Goal: Information Seeking & Learning: Compare options

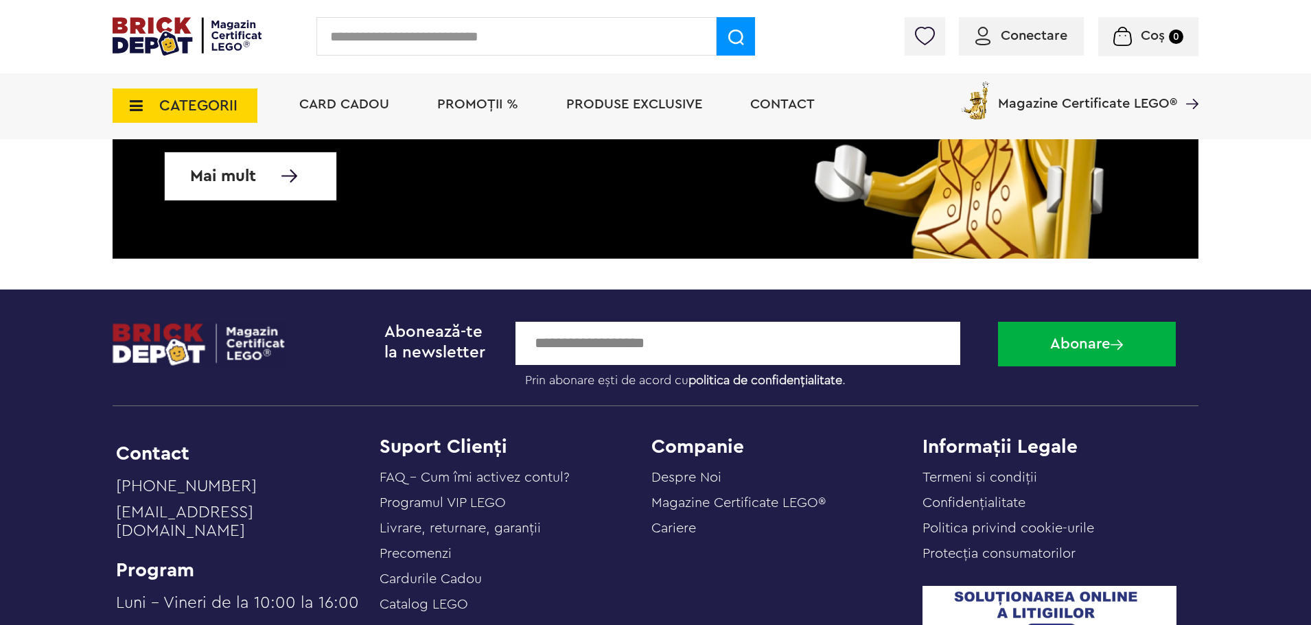
scroll to position [3354, 0]
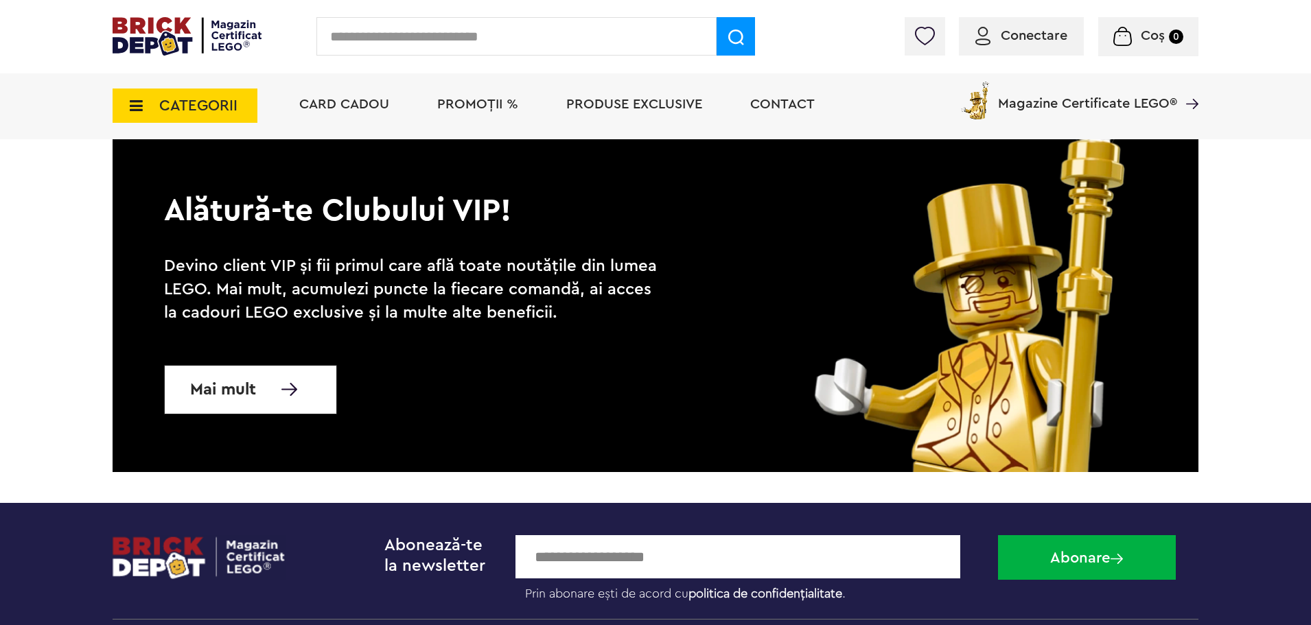
scroll to position [2334, 0]
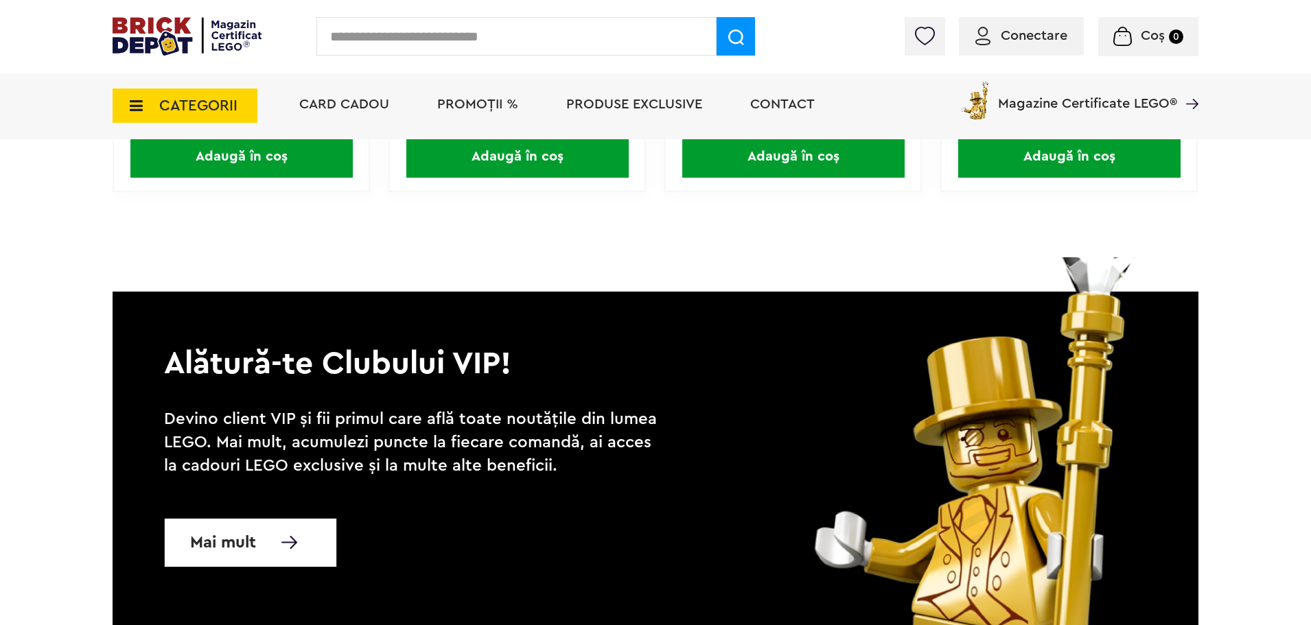
click at [123, 110] on icon at bounding box center [131, 105] width 21 height 15
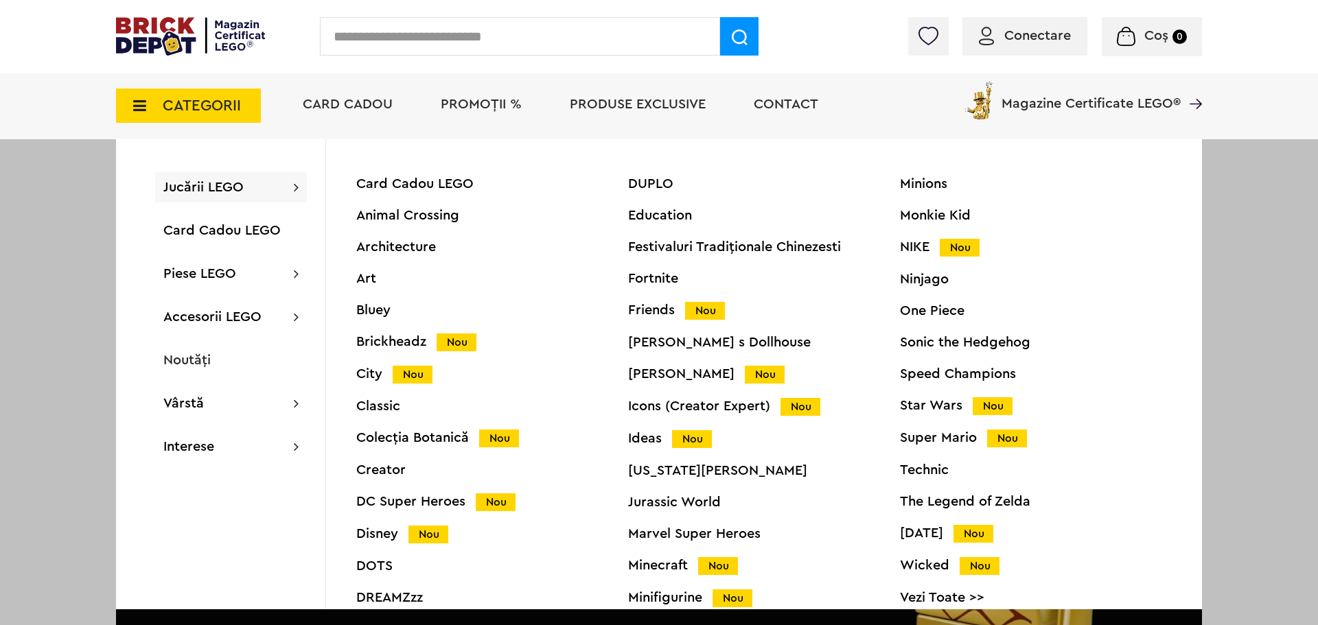
click at [930, 281] on div "Ninjago" at bounding box center [1036, 279] width 272 height 14
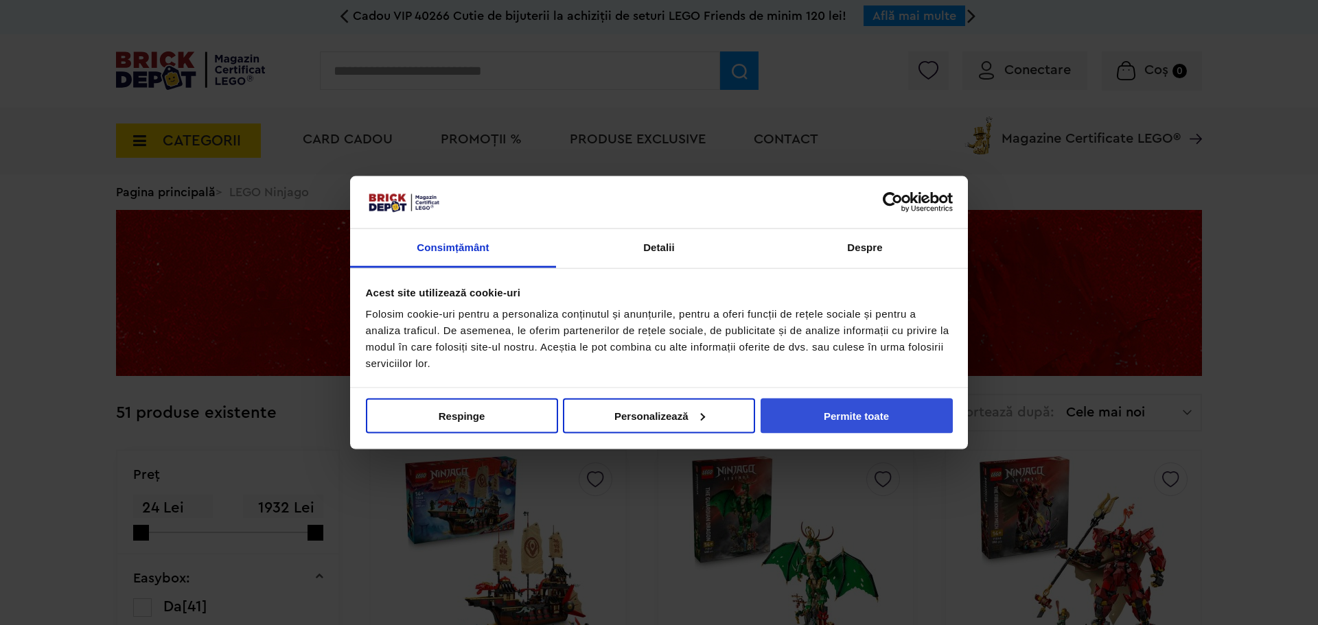
click at [887, 423] on button "Permite toate" at bounding box center [856, 415] width 192 height 35
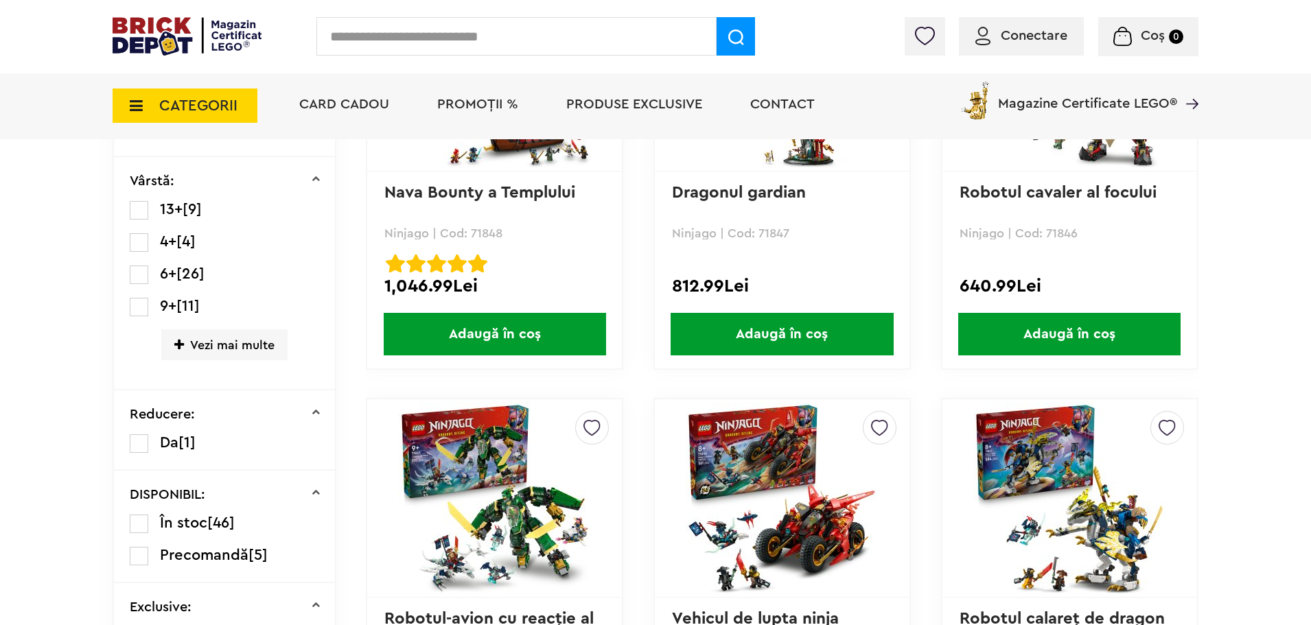
scroll to position [69, 0]
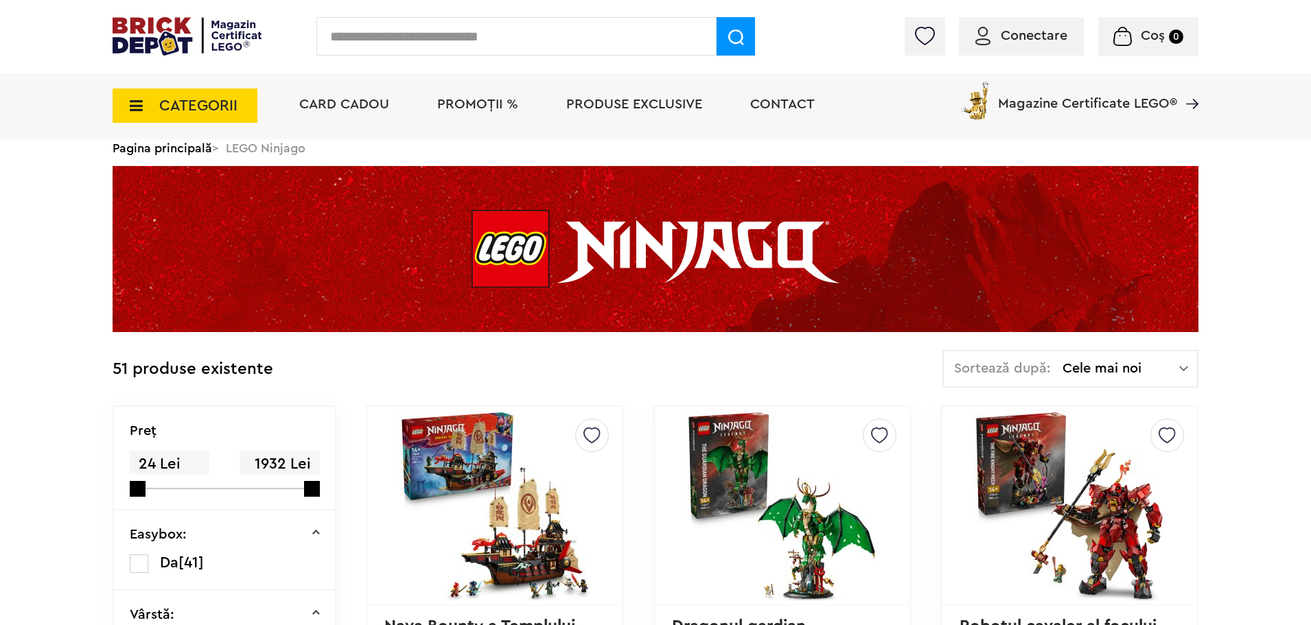
drag, startPoint x: 803, startPoint y: 284, endPoint x: 798, endPoint y: 272, distance: 12.6
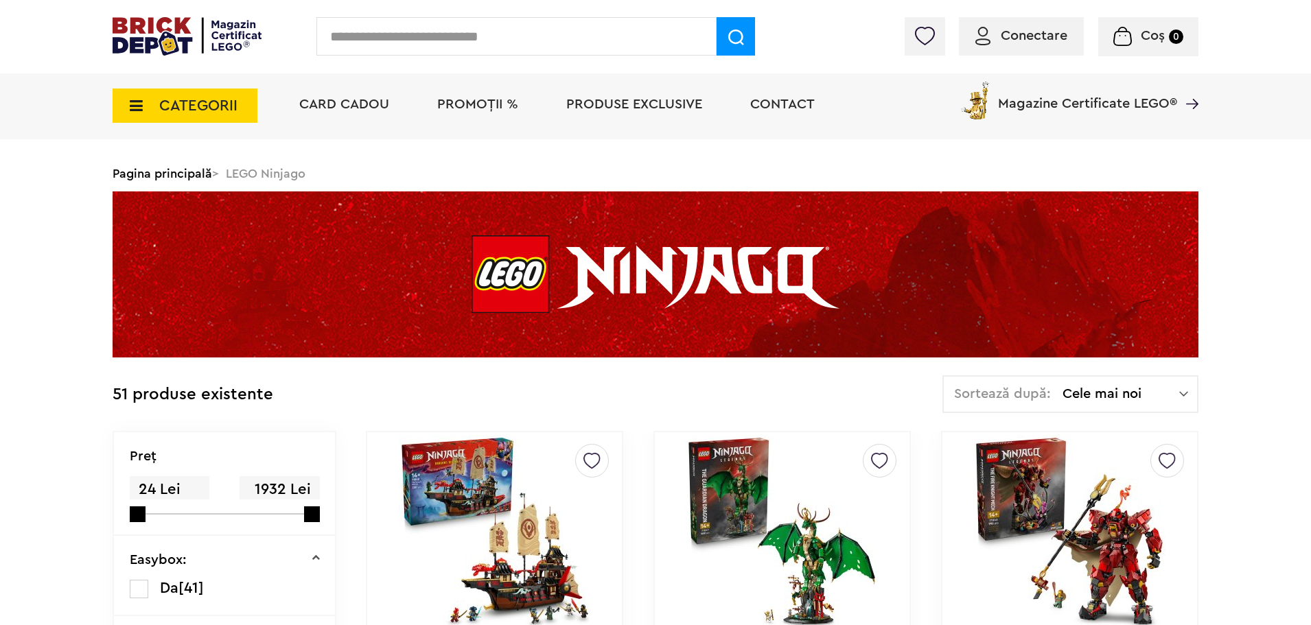
scroll to position [0, 0]
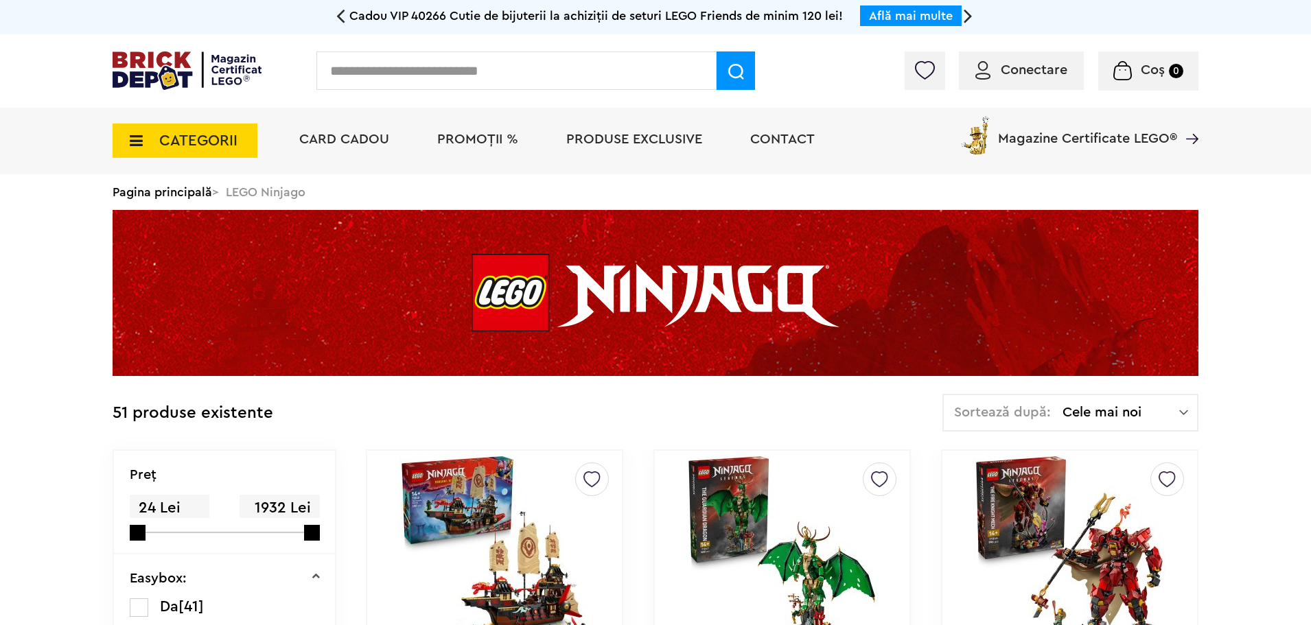
click at [157, 143] on span "CATEGORII" at bounding box center [185, 141] width 145 height 34
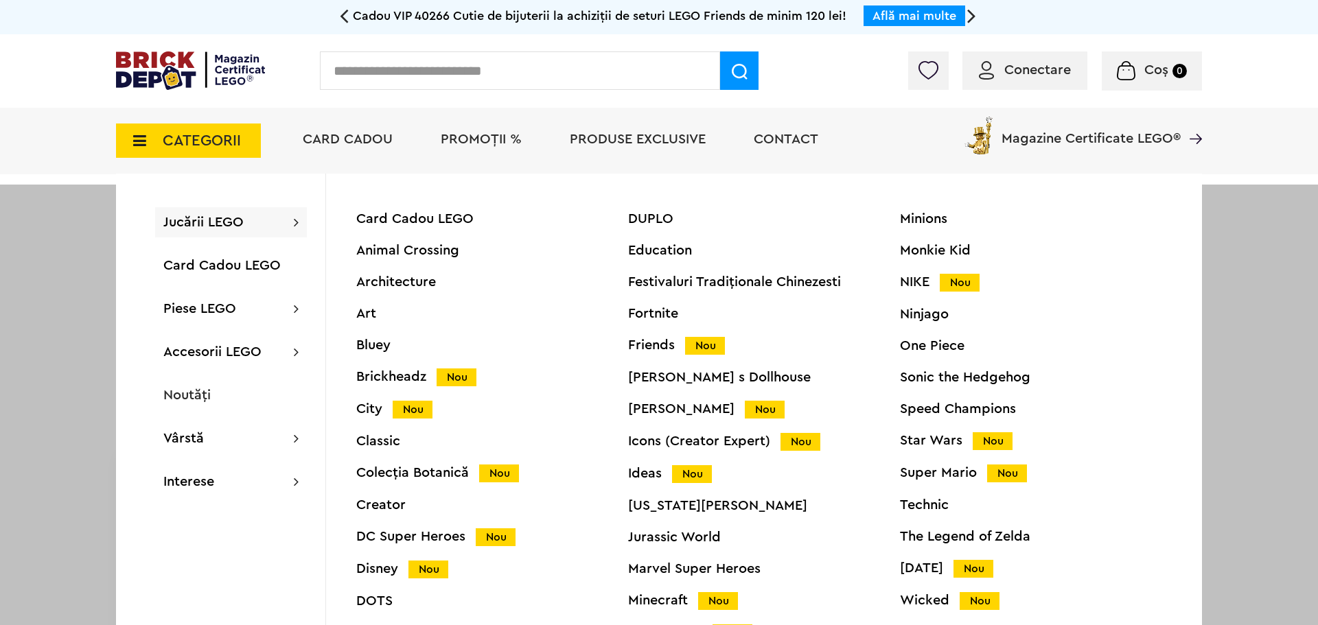
click at [906, 291] on div "Minions Monkie Kid NIKE Nou Ninjago One Piece Sonic the Hedgehog Speed Champion…" at bounding box center [1036, 434] width 272 height 445
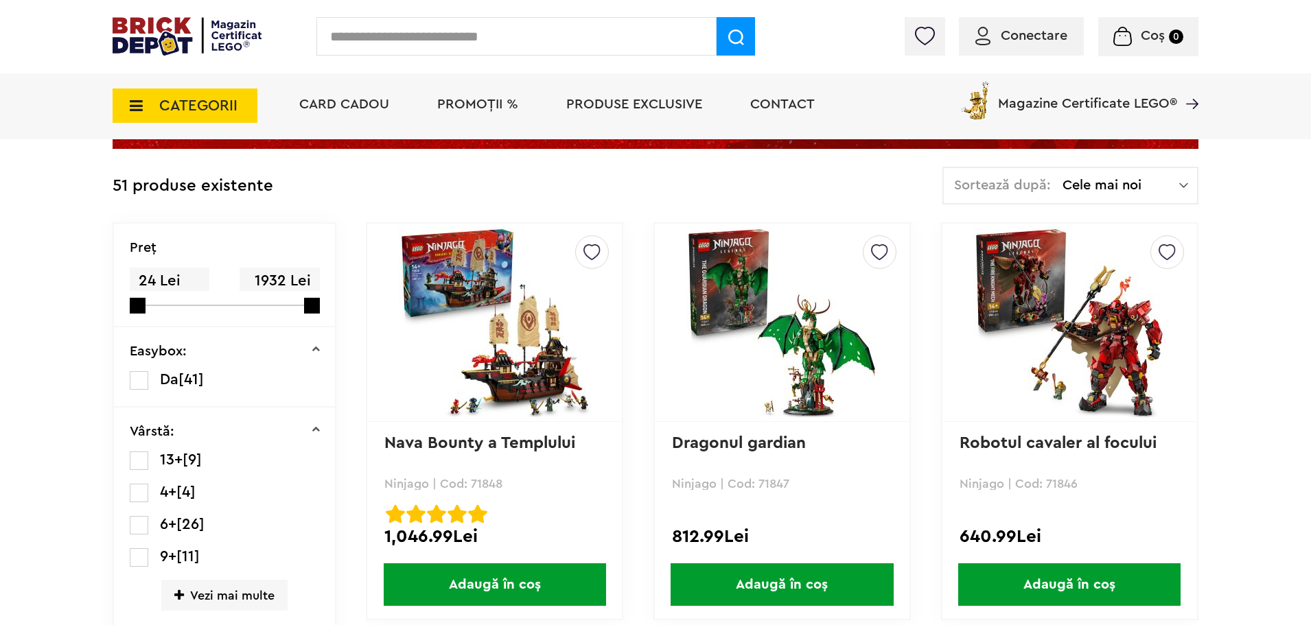
scroll to position [69, 0]
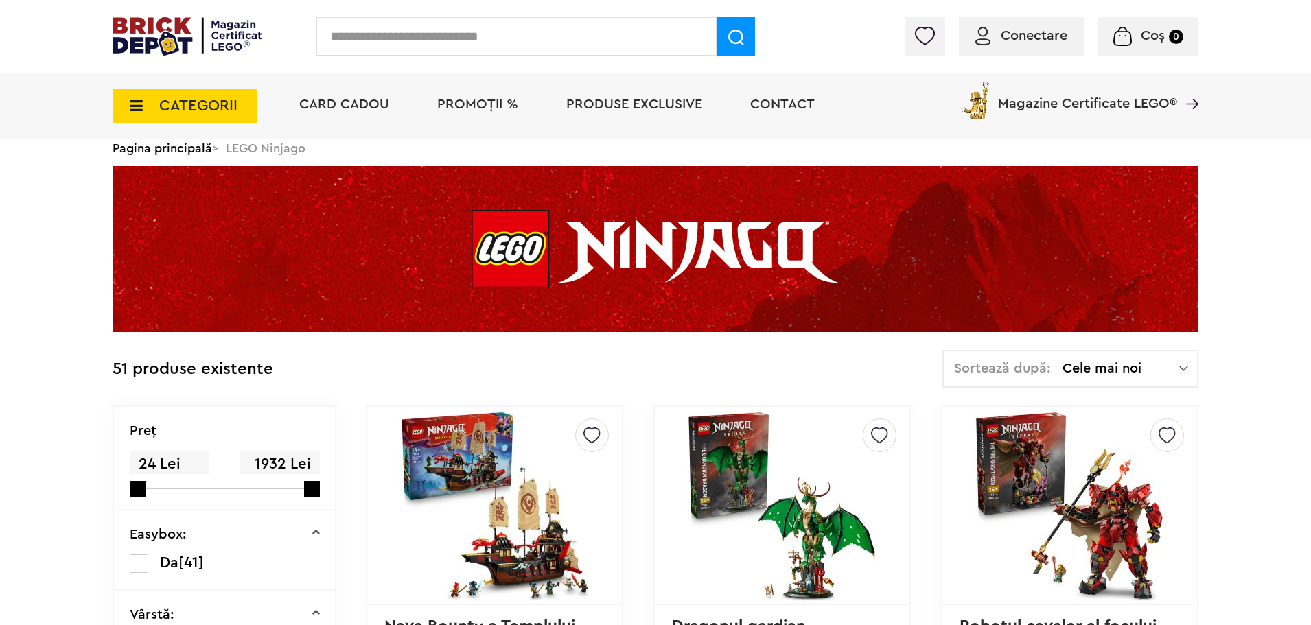
click at [169, 103] on span "CATEGORII" at bounding box center [198, 105] width 78 height 15
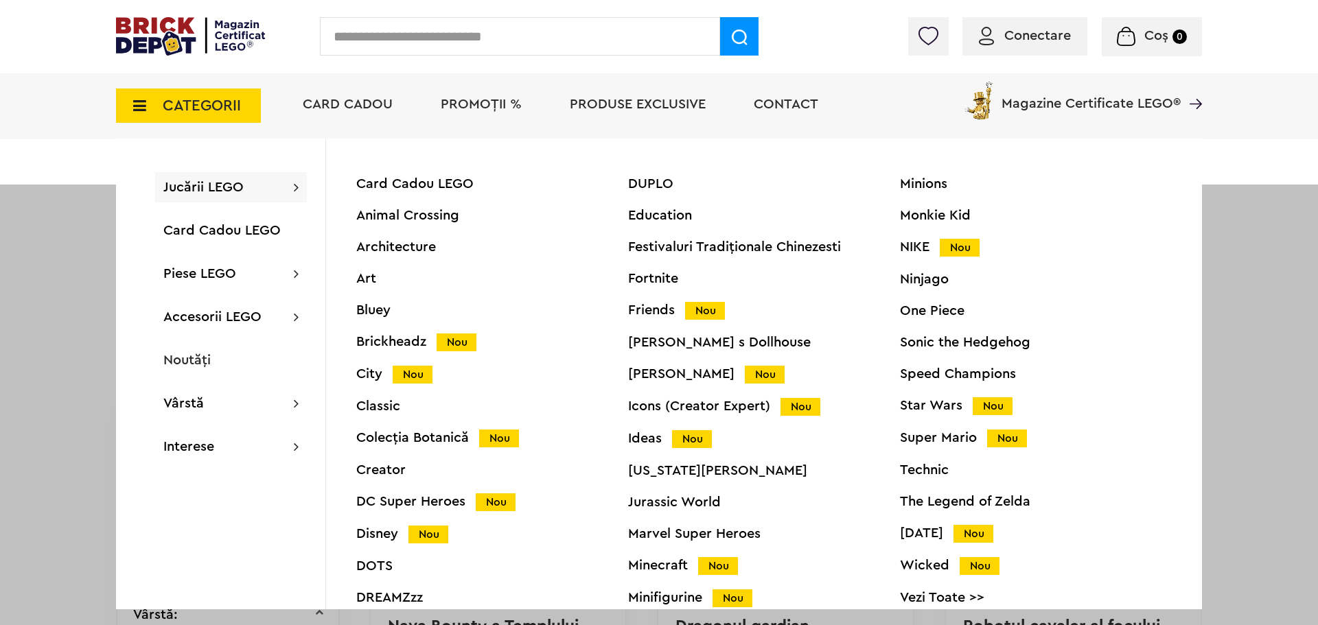
click at [914, 248] on div "NIKE Nou" at bounding box center [1036, 247] width 272 height 14
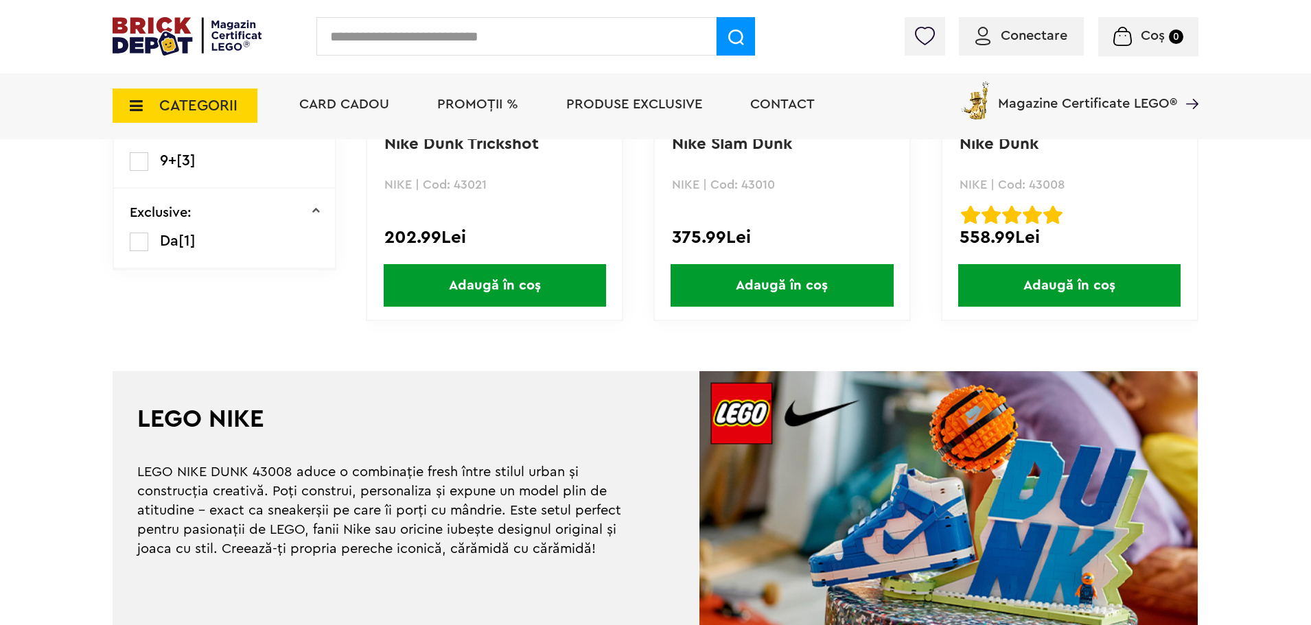
scroll to position [137, 0]
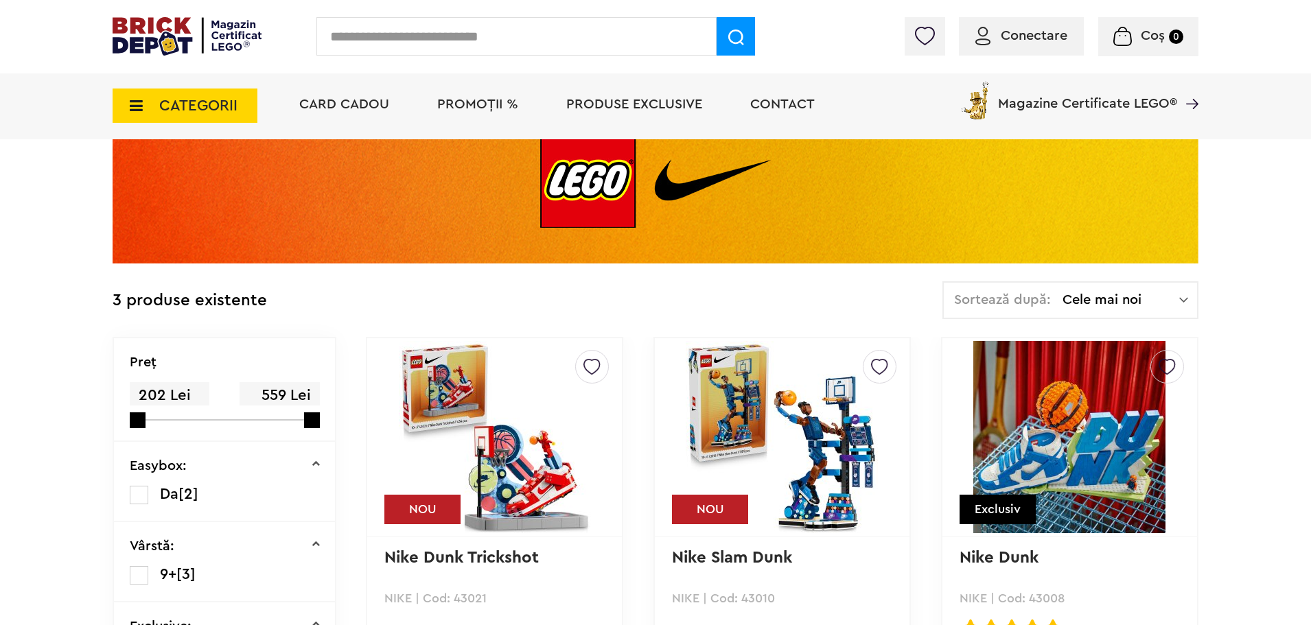
click at [172, 110] on span "CATEGORII" at bounding box center [198, 105] width 78 height 15
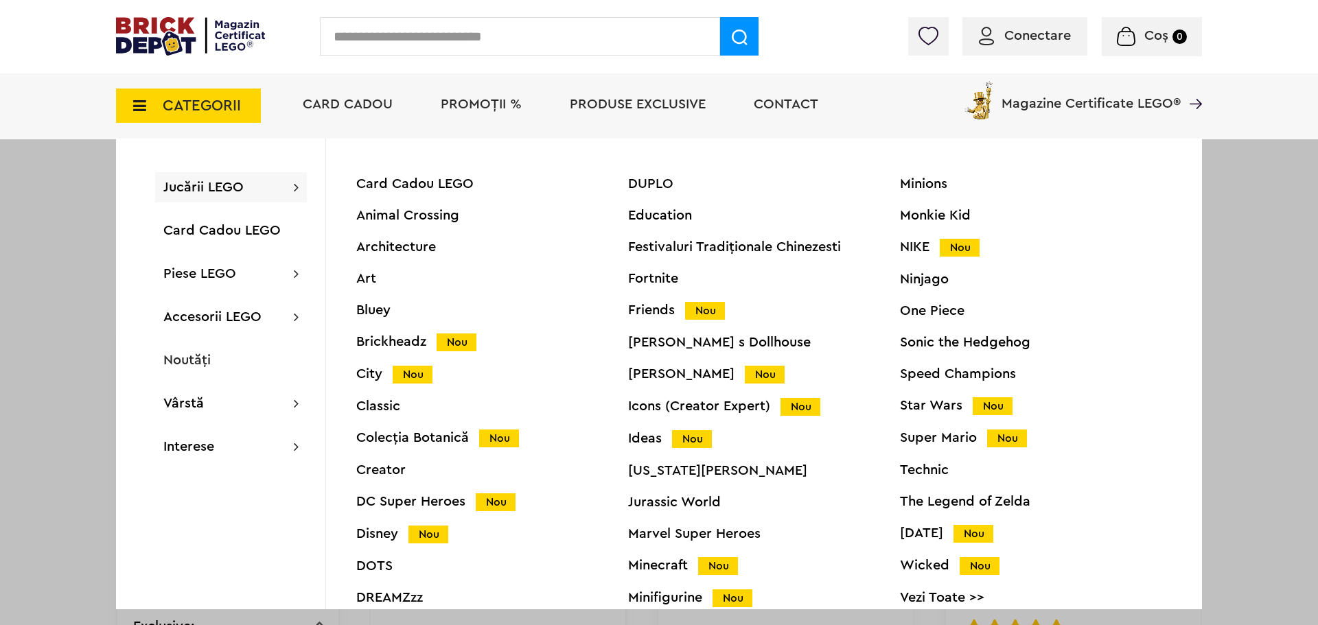
click at [412, 241] on div "Architecture" at bounding box center [492, 247] width 272 height 14
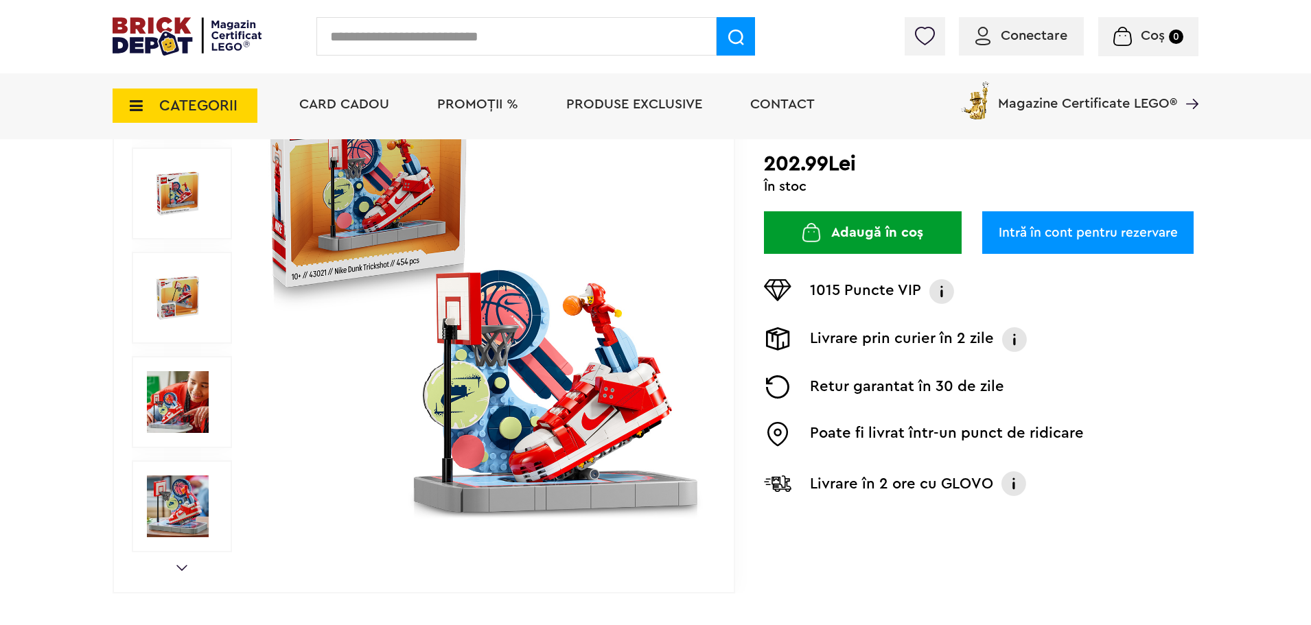
scroll to position [206, 0]
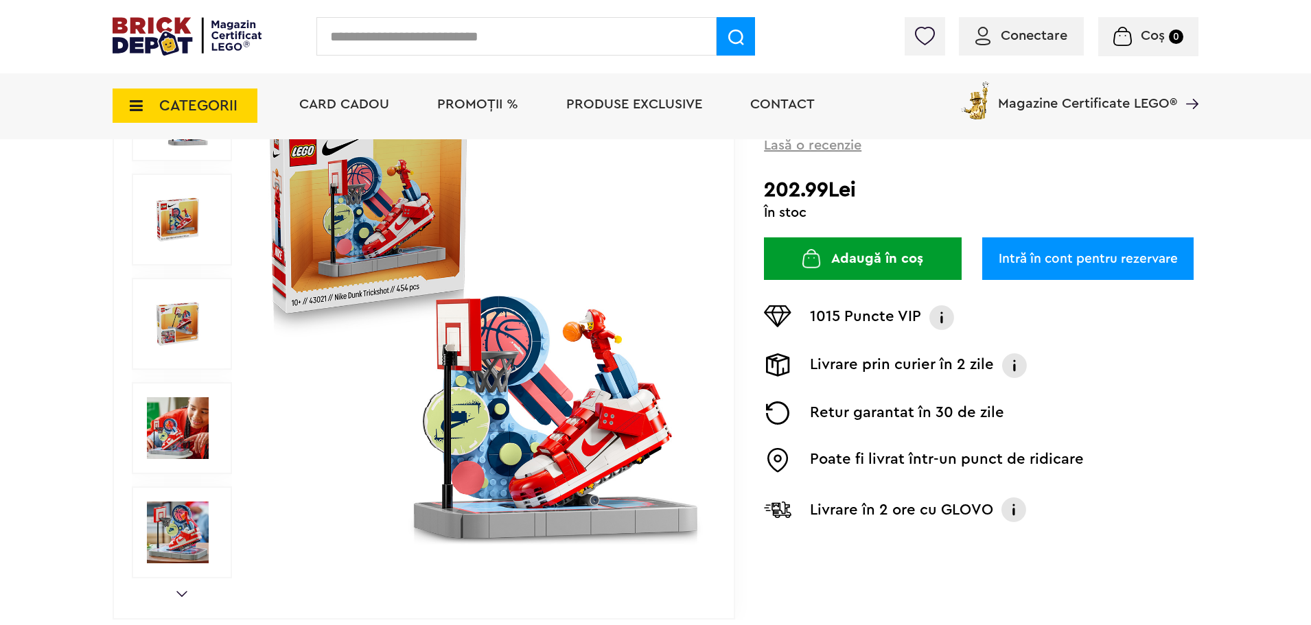
click at [185, 456] on img at bounding box center [178, 428] width 62 height 62
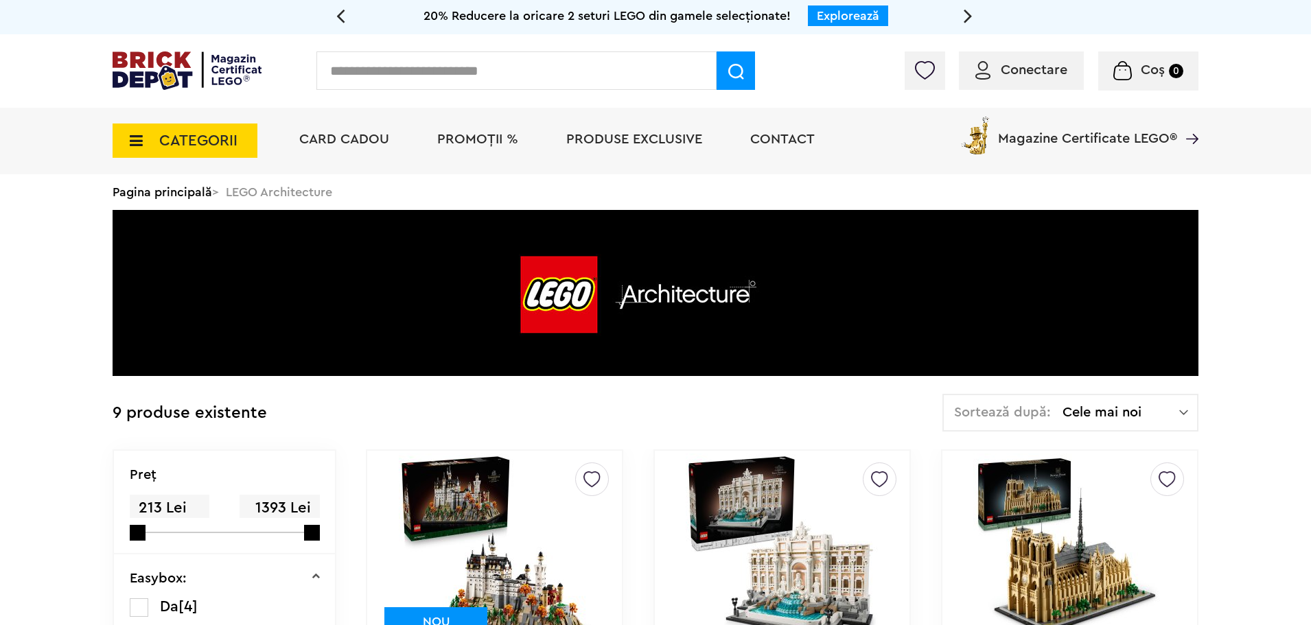
click at [173, 135] on span "CATEGORII" at bounding box center [198, 140] width 78 height 15
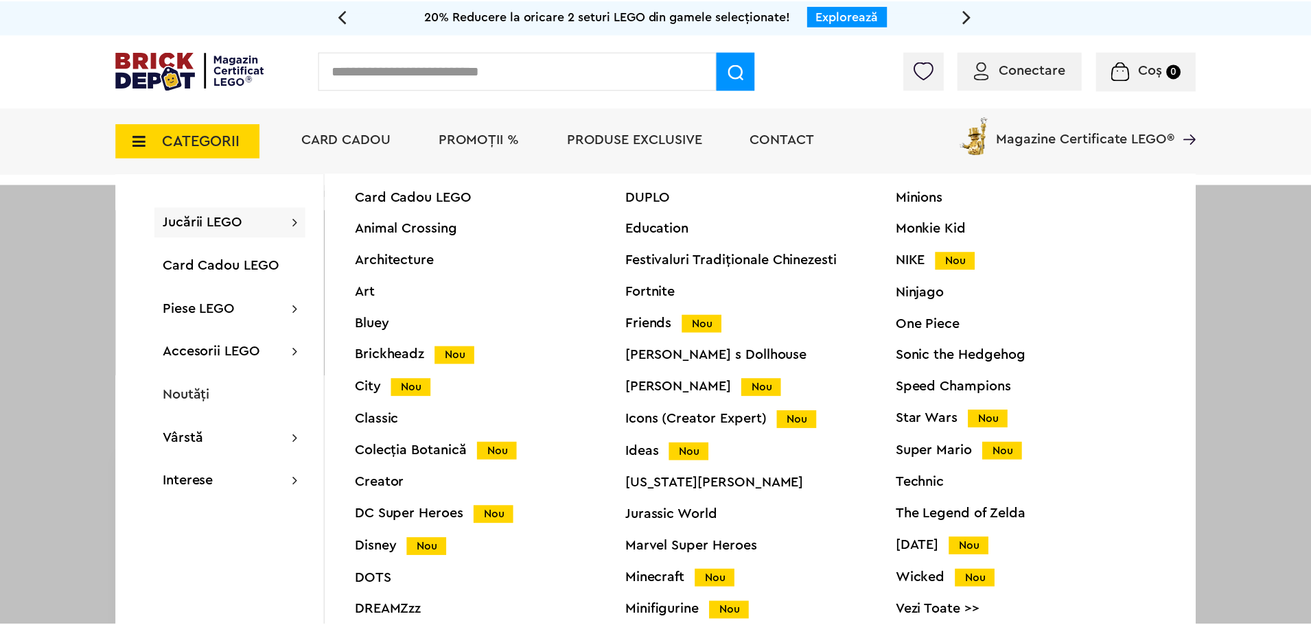
scroll to position [52, 0]
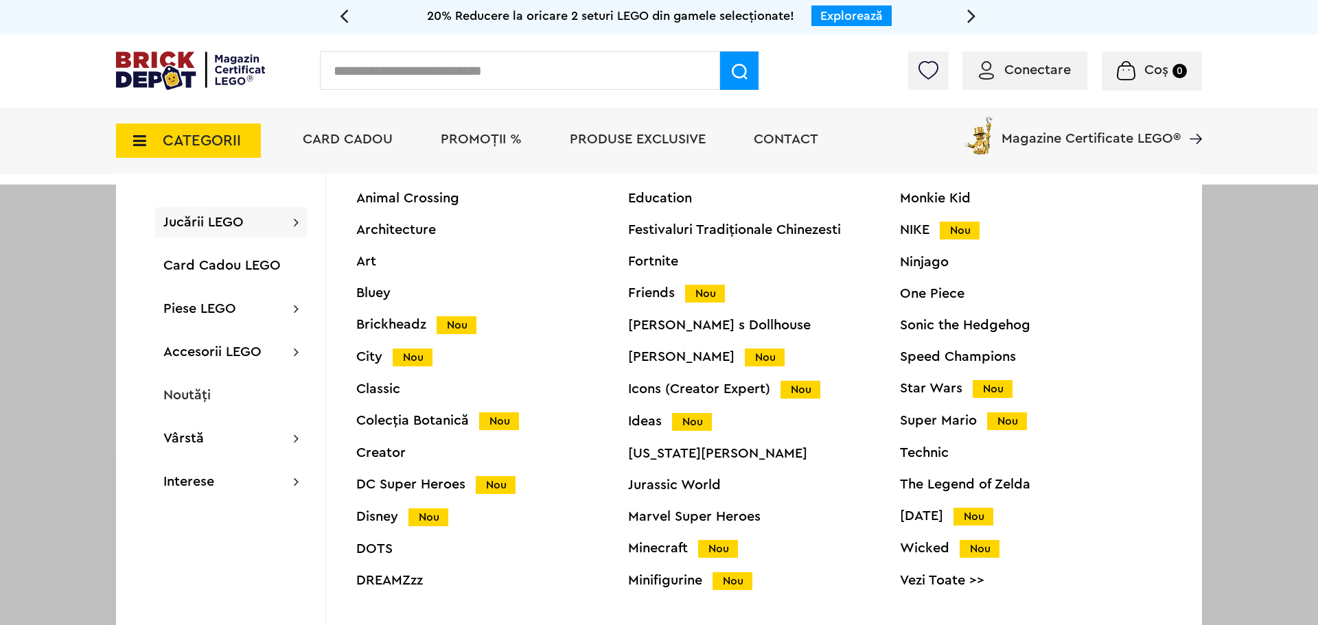
click at [920, 579] on link "Vezi Toate >>" at bounding box center [1036, 581] width 272 height 14
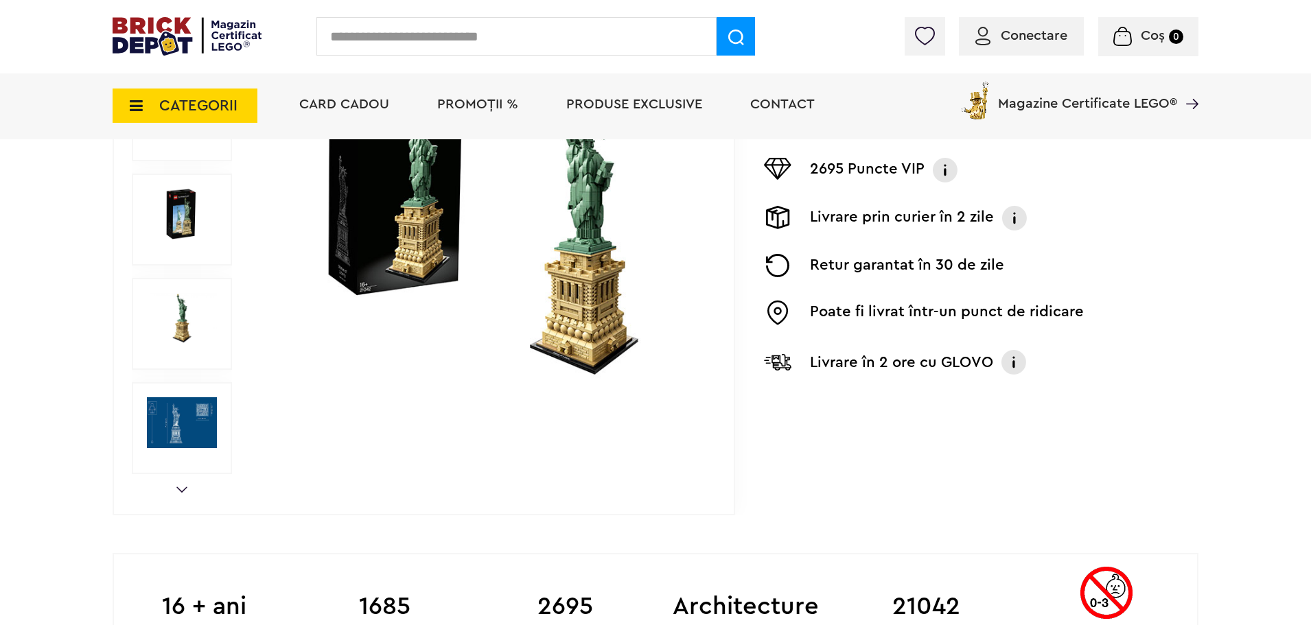
scroll to position [275, 0]
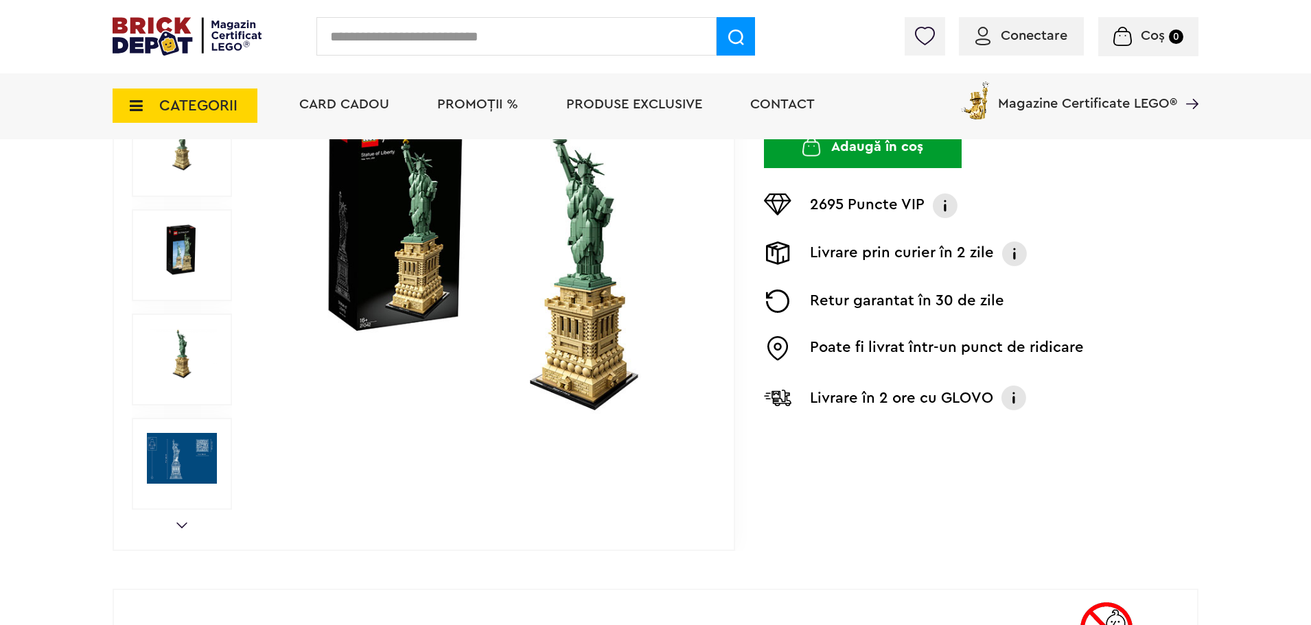
click at [194, 334] on img at bounding box center [182, 354] width 70 height 51
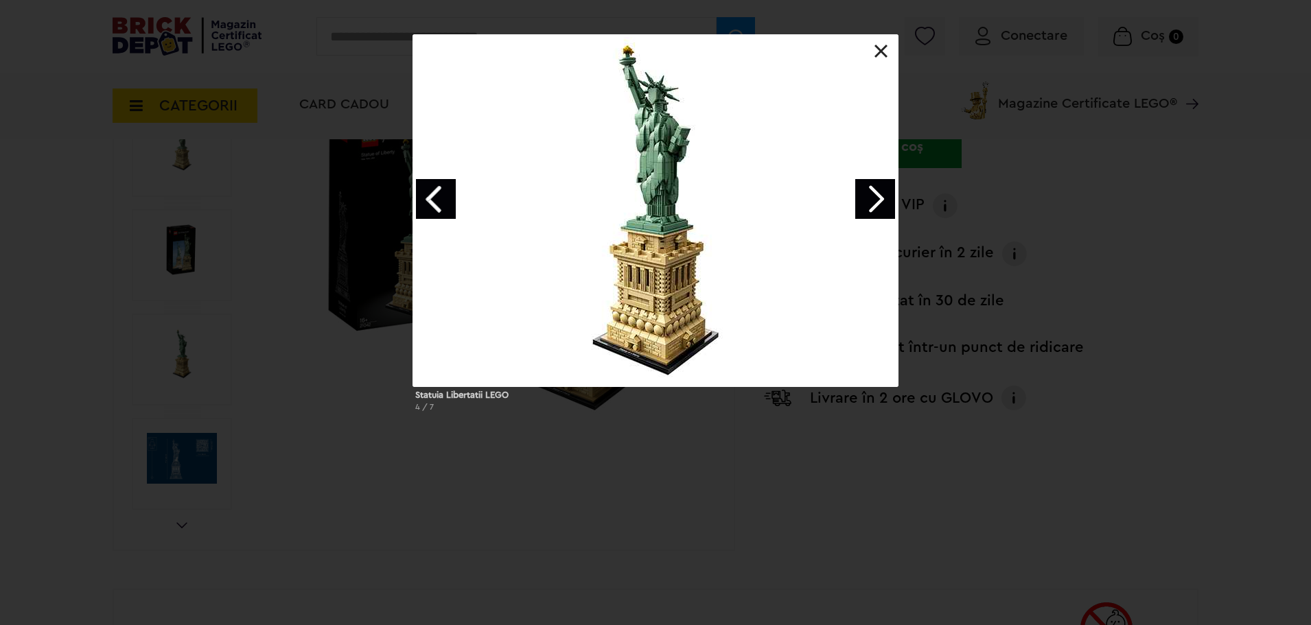
click at [875, 195] on link "Next image" at bounding box center [875, 199] width 40 height 40
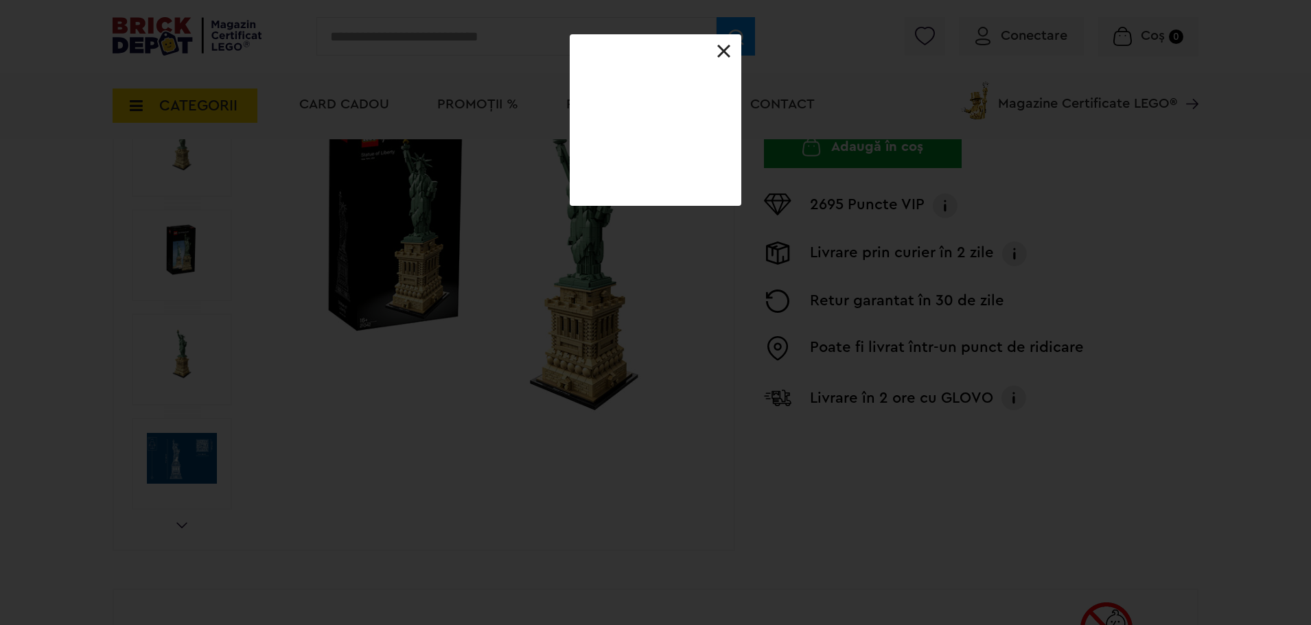
click at [875, 195] on div "Statuia Libertatii LEGO 4 / 7" at bounding box center [655, 120] width 1311 height 172
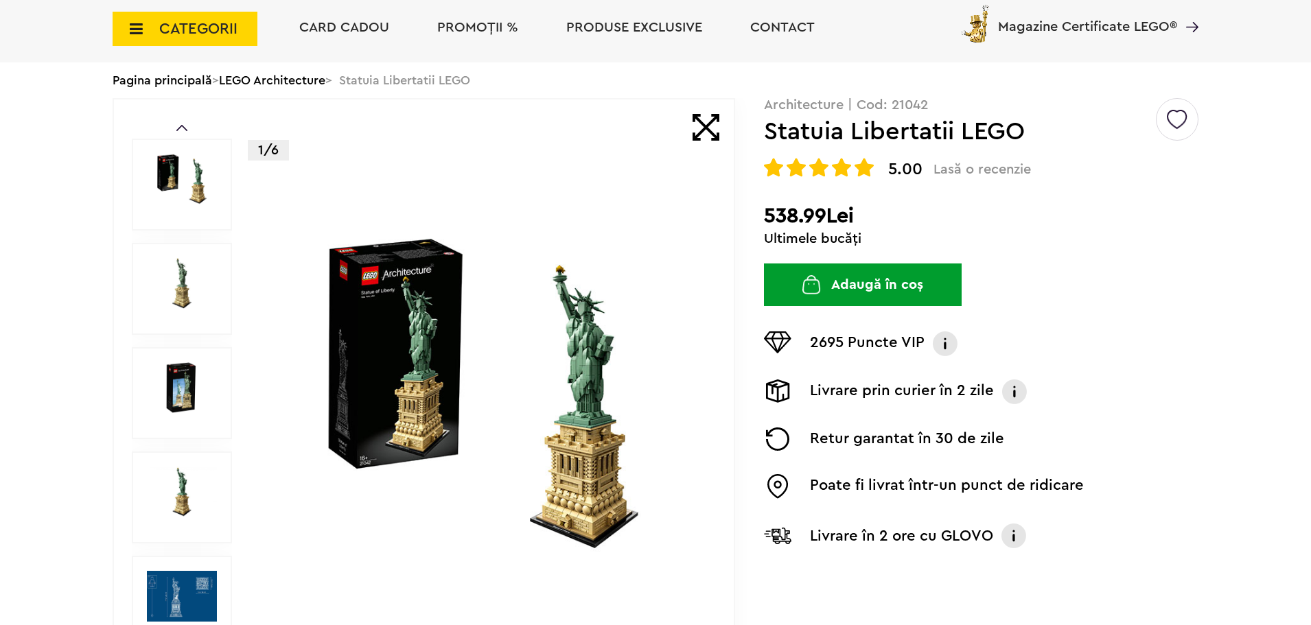
scroll to position [0, 0]
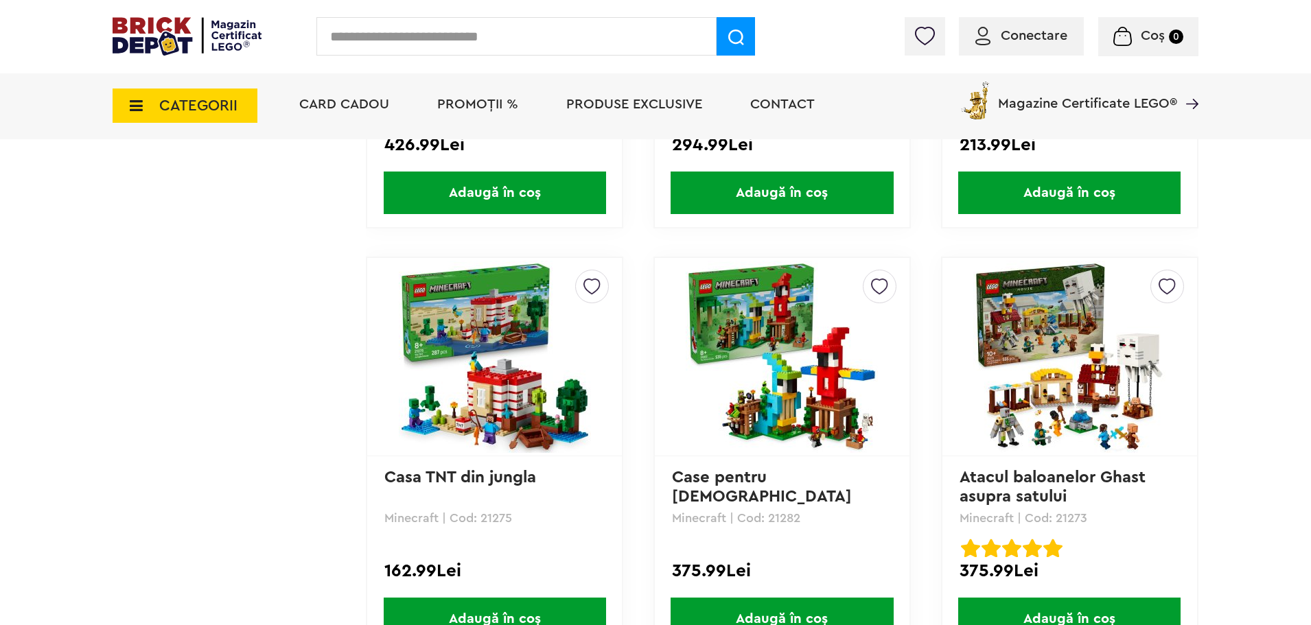
scroll to position [1167, 0]
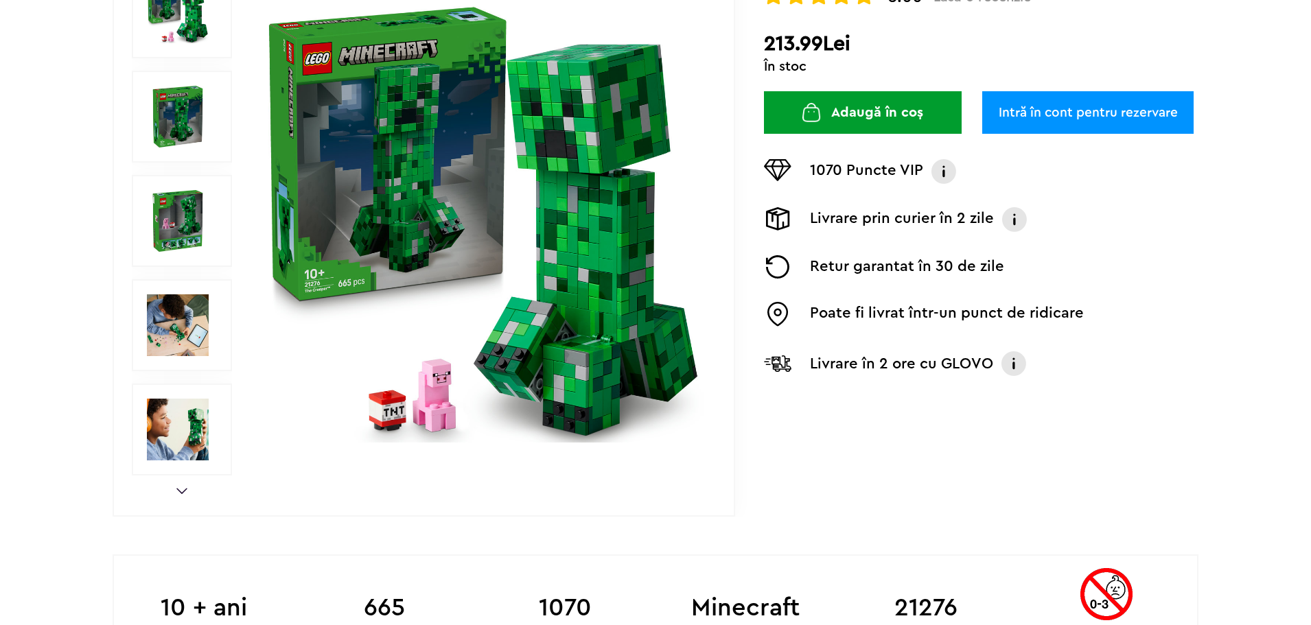
scroll to position [343, 0]
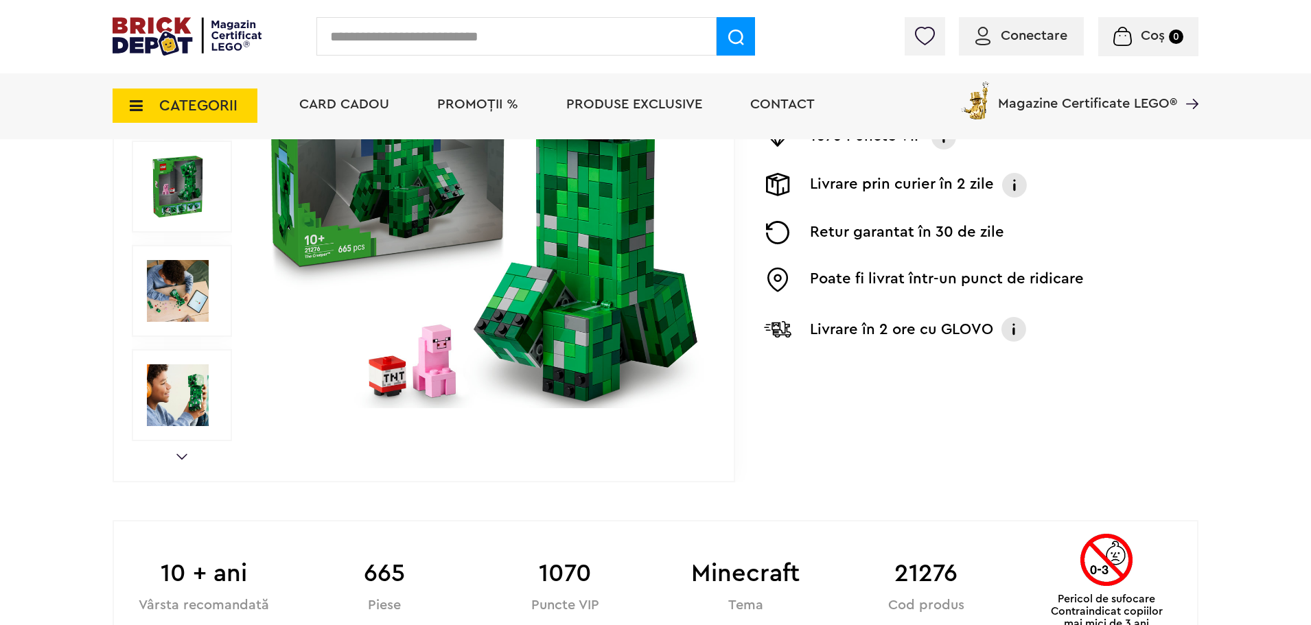
click at [181, 300] on img at bounding box center [178, 291] width 62 height 62
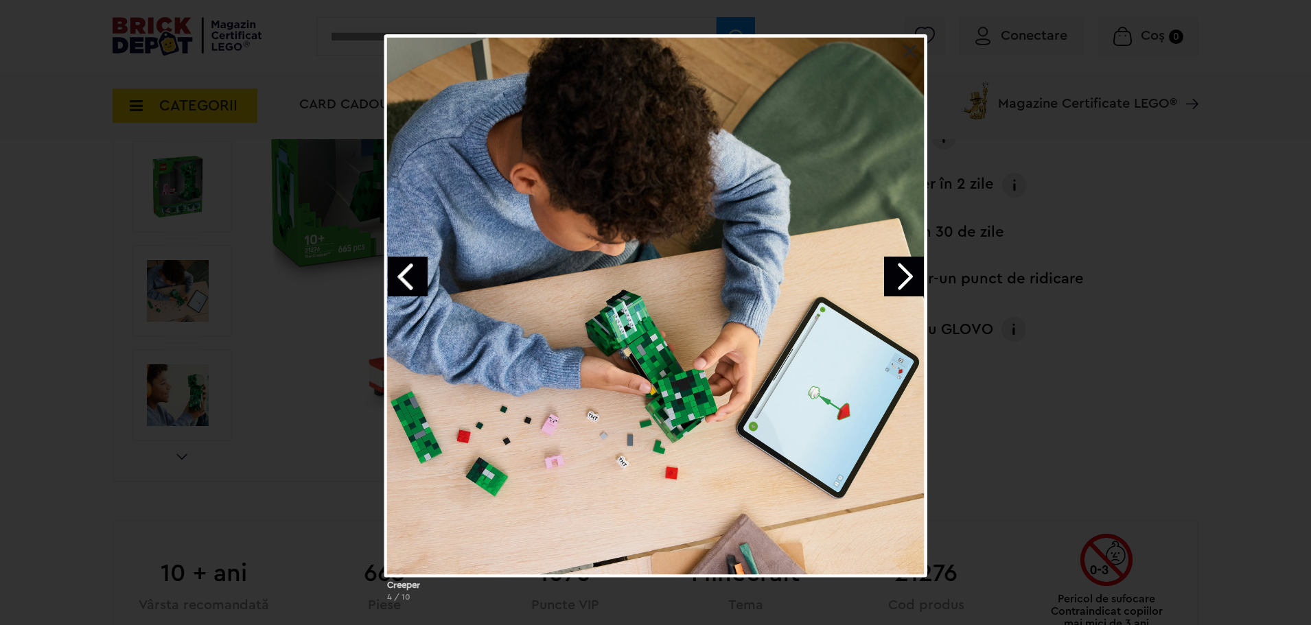
click at [901, 282] on link "Next image" at bounding box center [904, 277] width 40 height 40
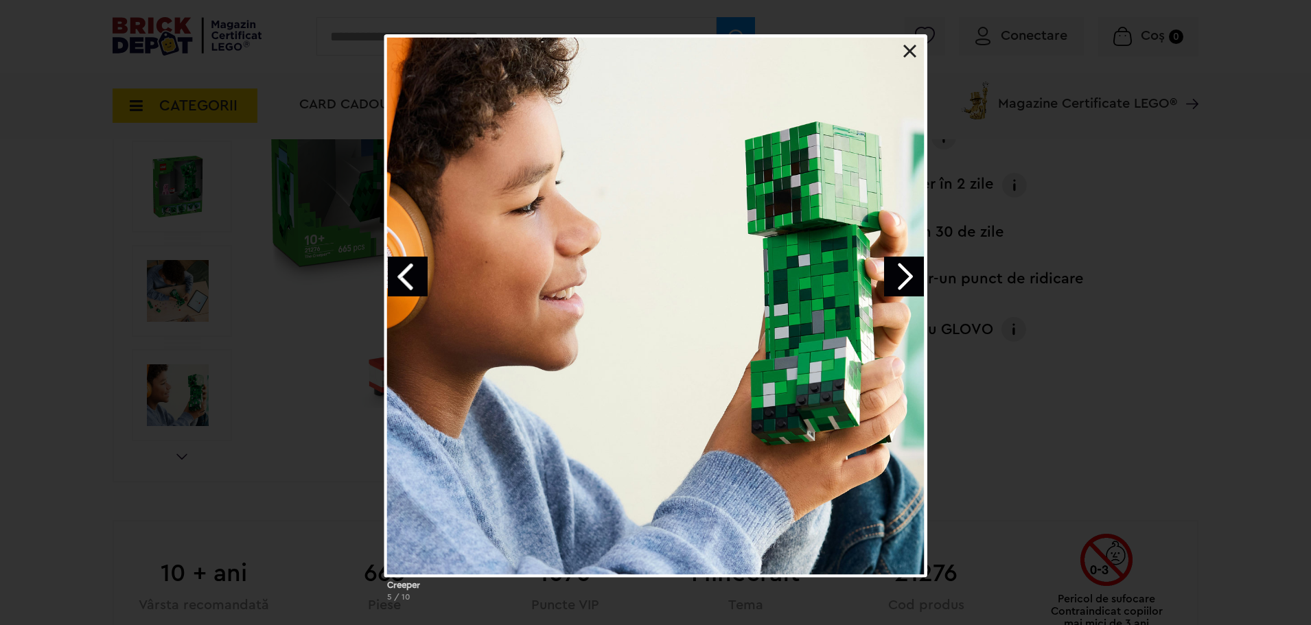
click at [1062, 333] on div "Creeper 5 / 10" at bounding box center [655, 323] width 1311 height 579
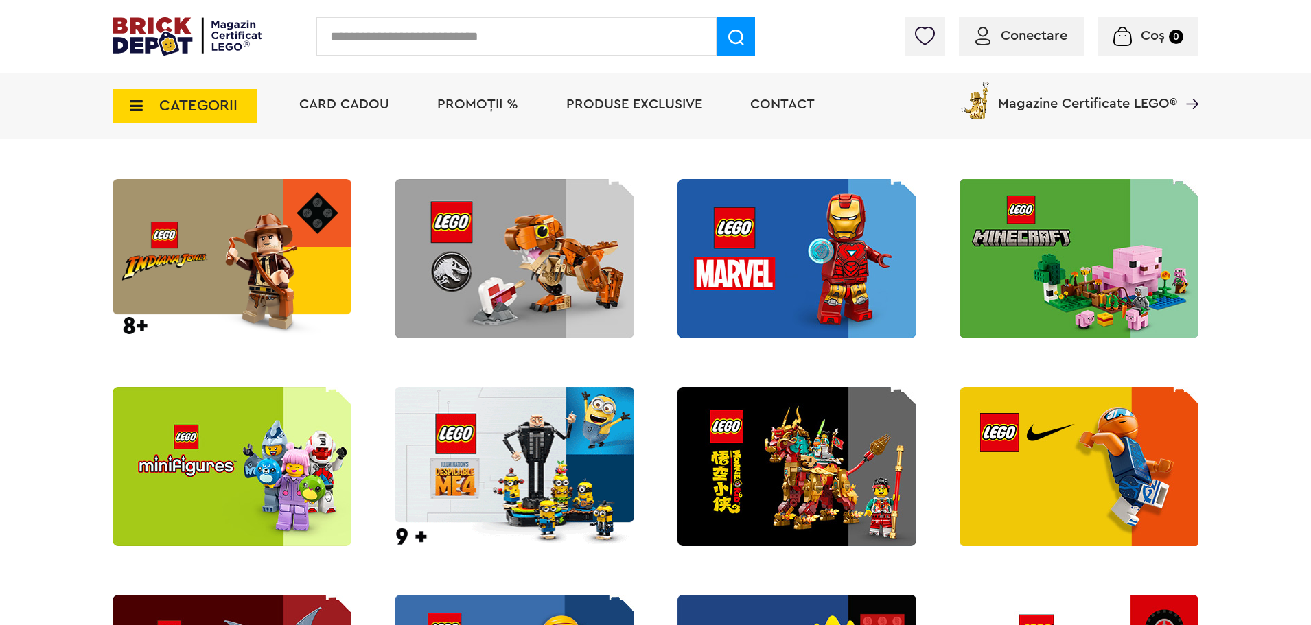
scroll to position [1510, 0]
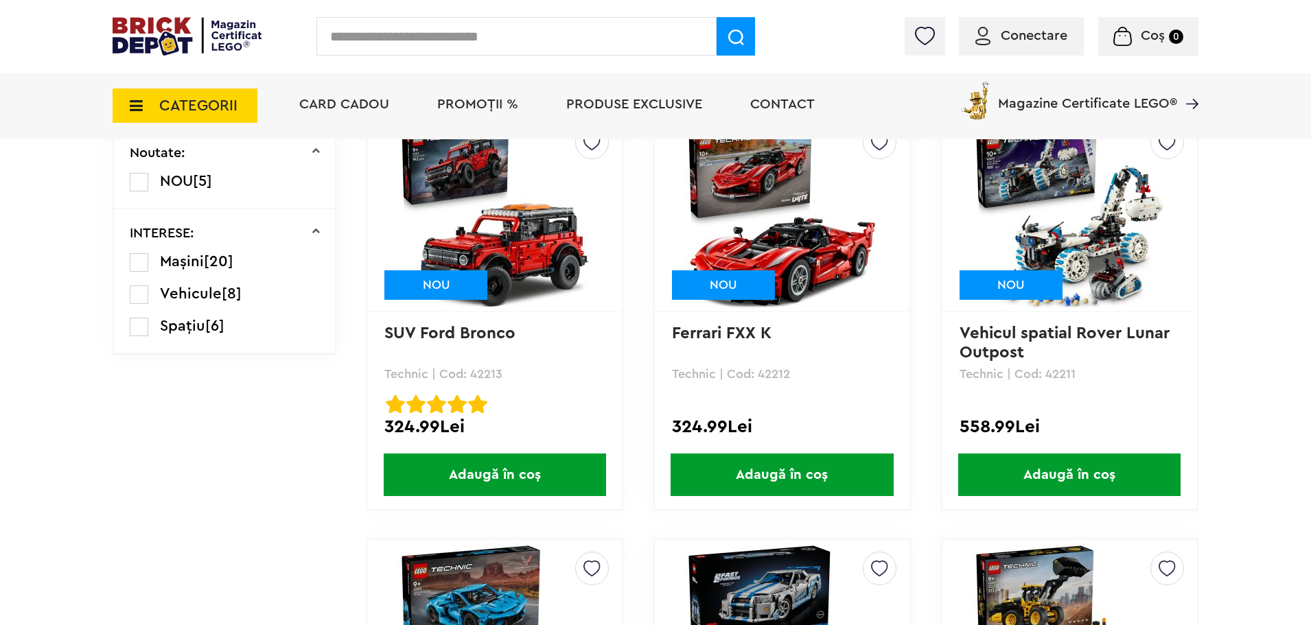
scroll to position [795, 0]
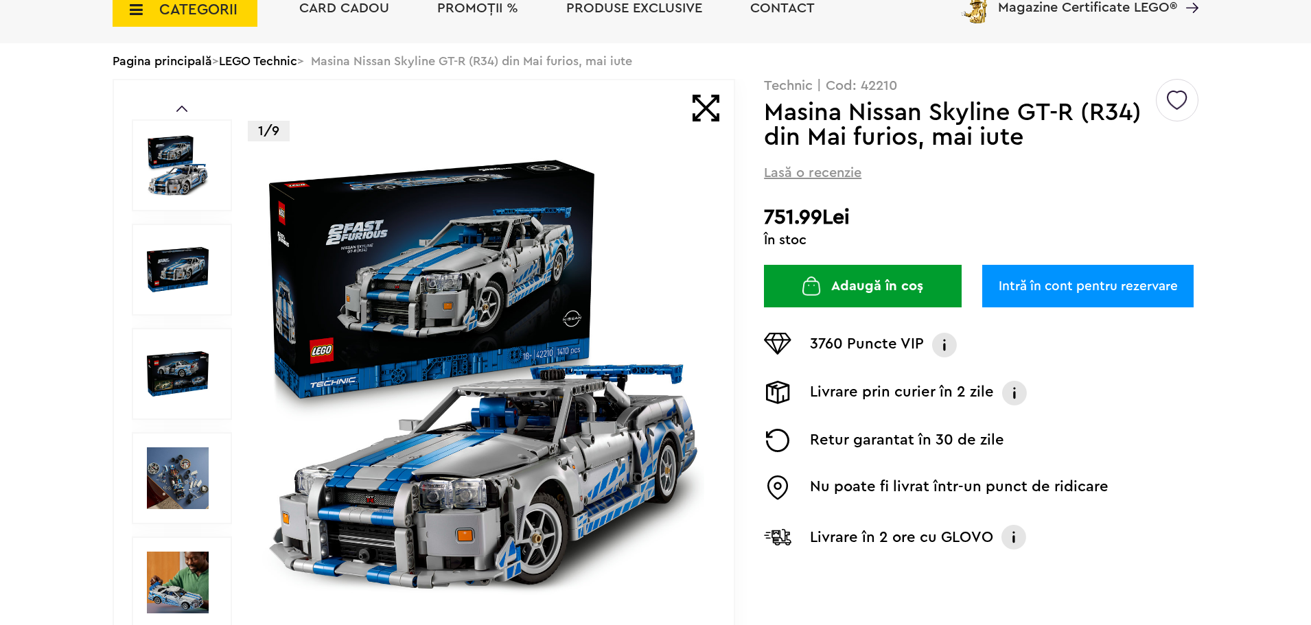
scroll to position [206, 0]
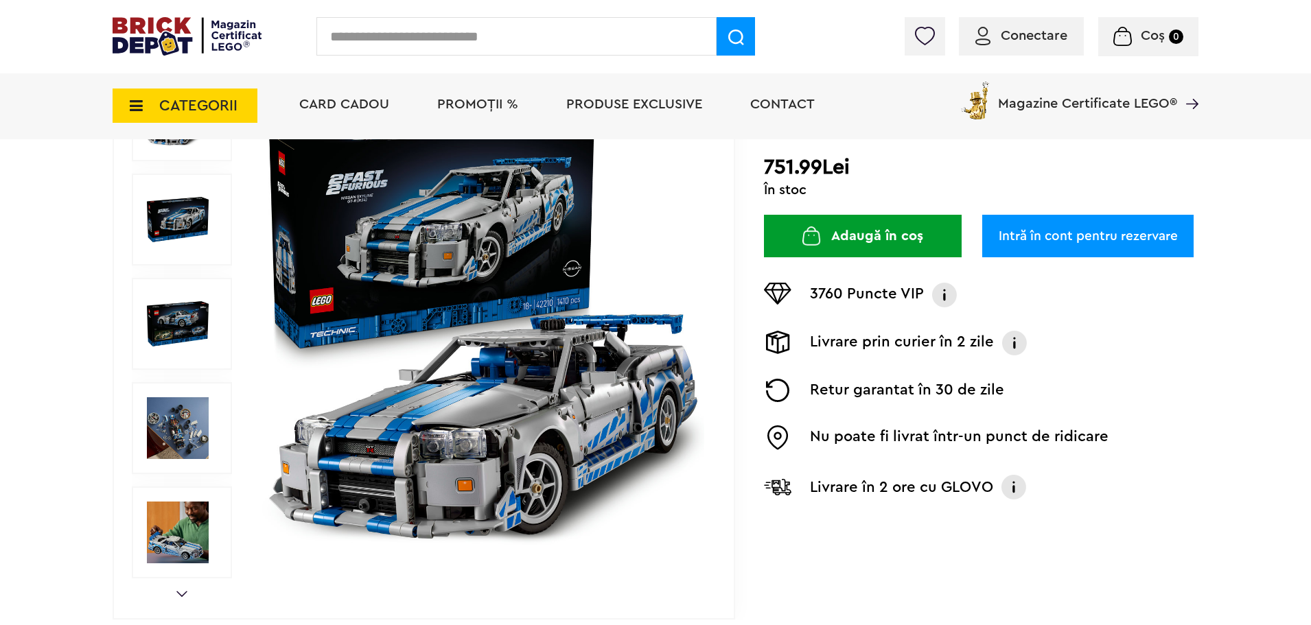
click at [169, 520] on img at bounding box center [178, 533] width 62 height 62
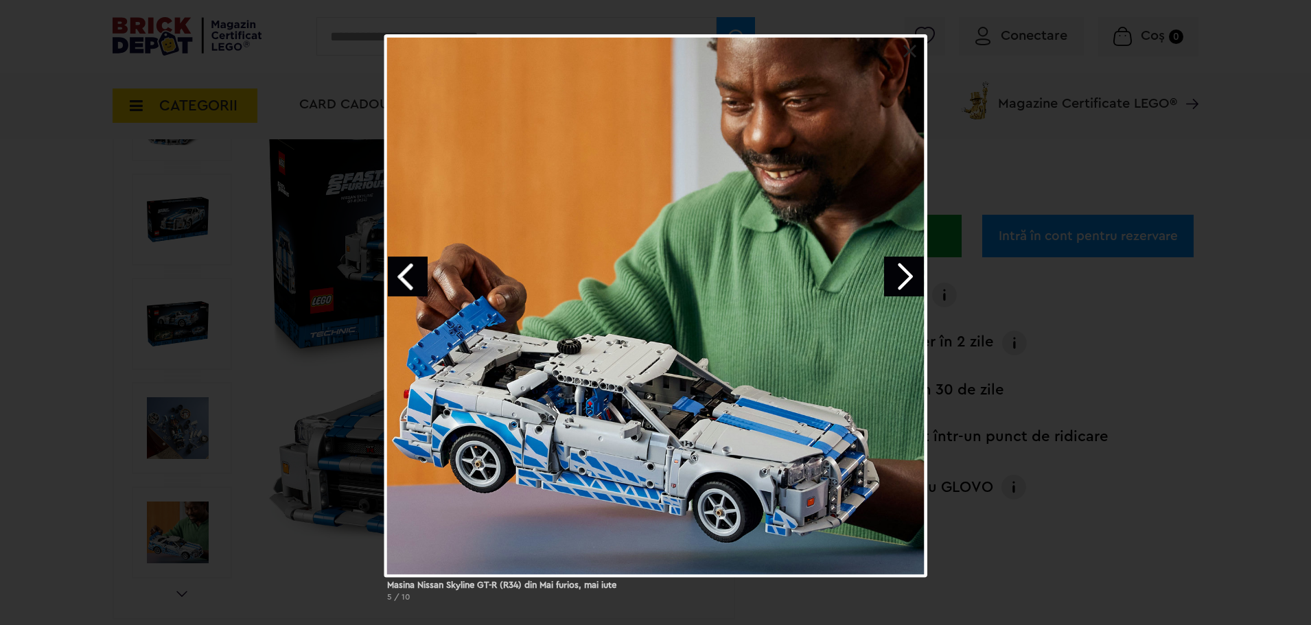
click at [176, 512] on div "Masina Nissan Skyline GT-R (R34) din Mai furios, mai iute 5 / 10" at bounding box center [655, 323] width 1311 height 579
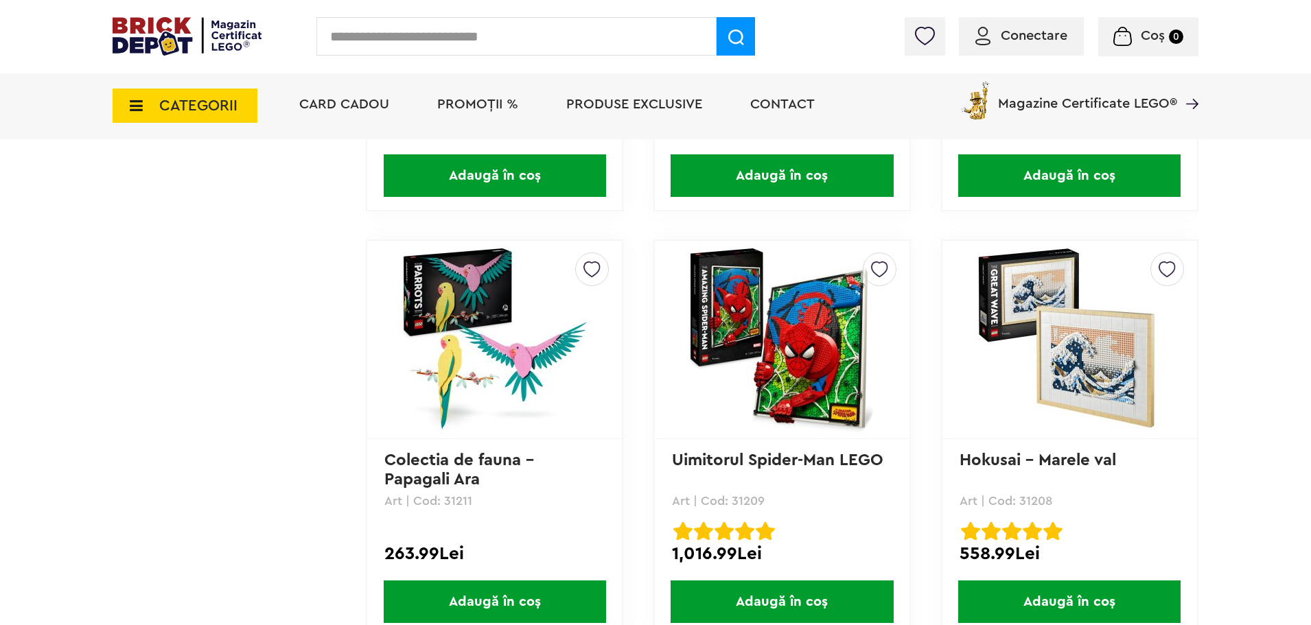
scroll to position [1206, 0]
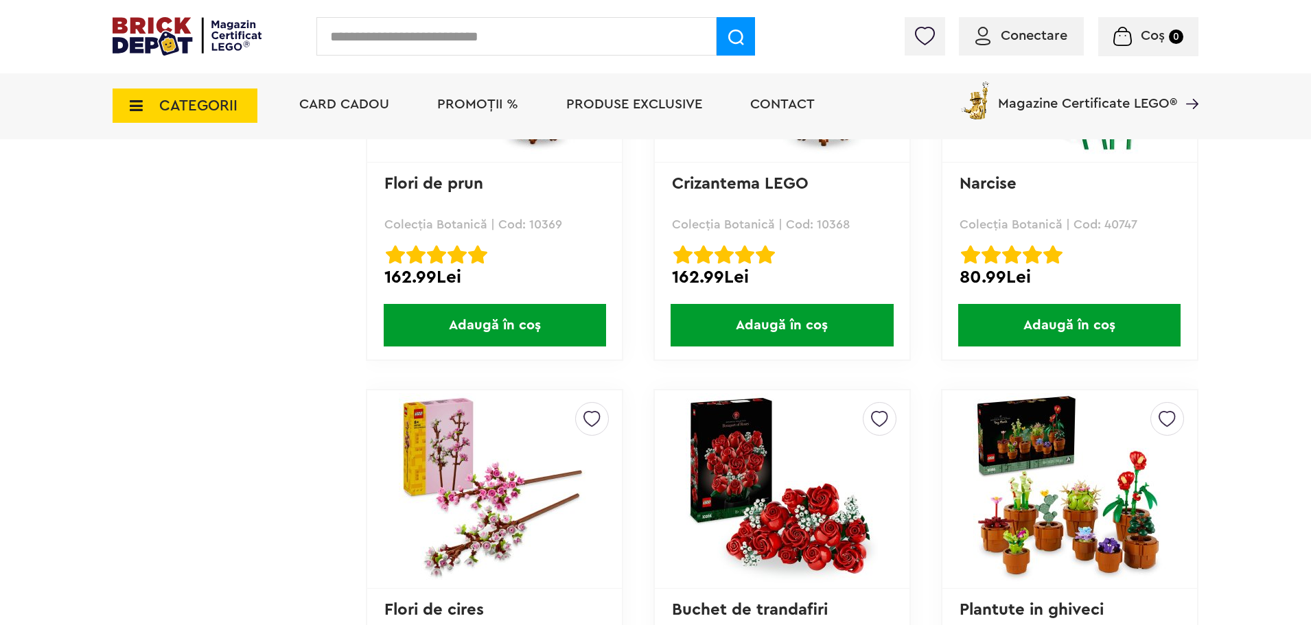
scroll to position [2218, 0]
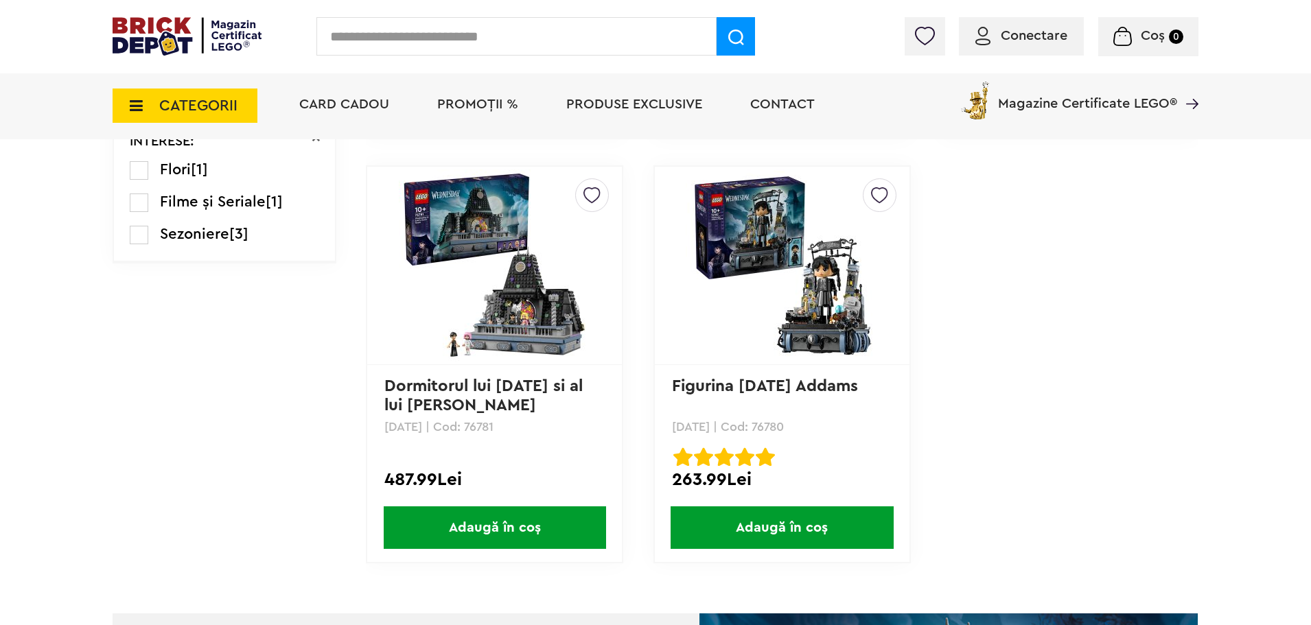
scroll to position [755, 0]
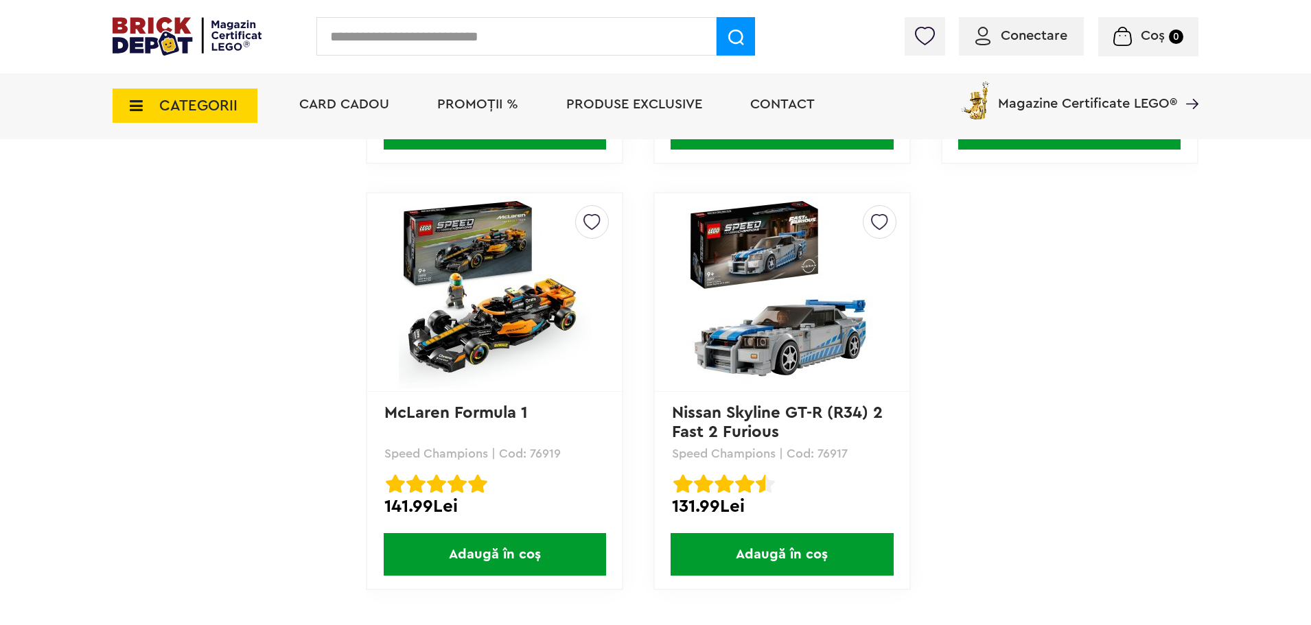
scroll to position [3706, 0]
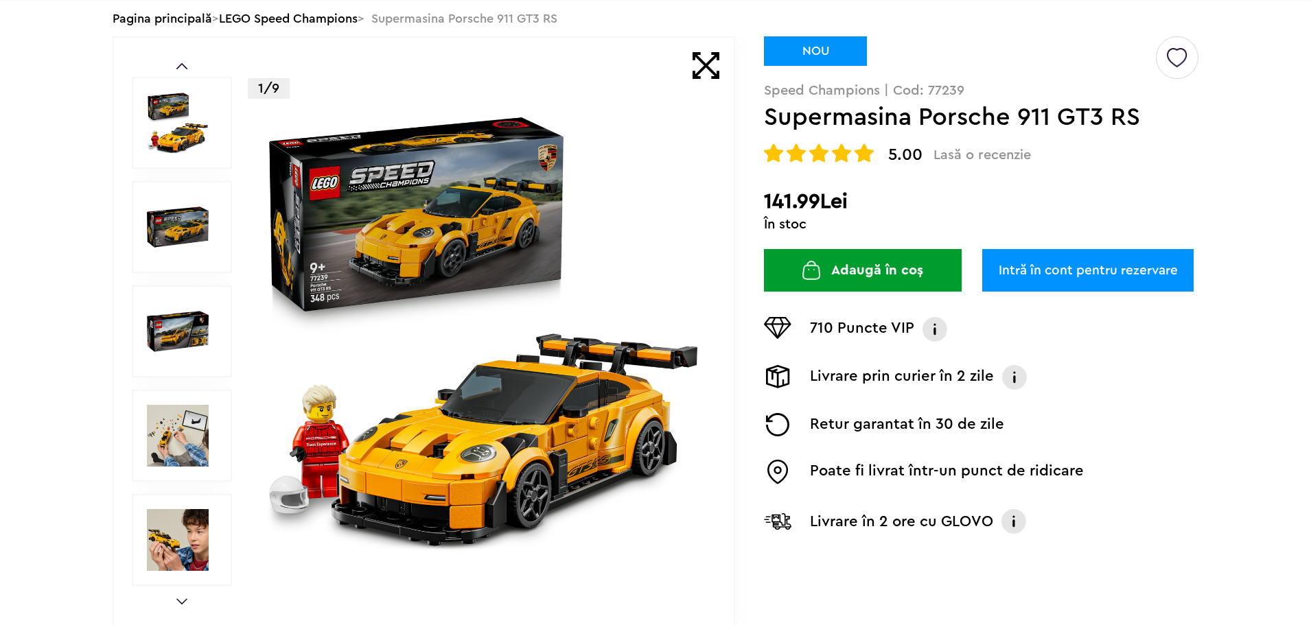
scroll to position [275, 0]
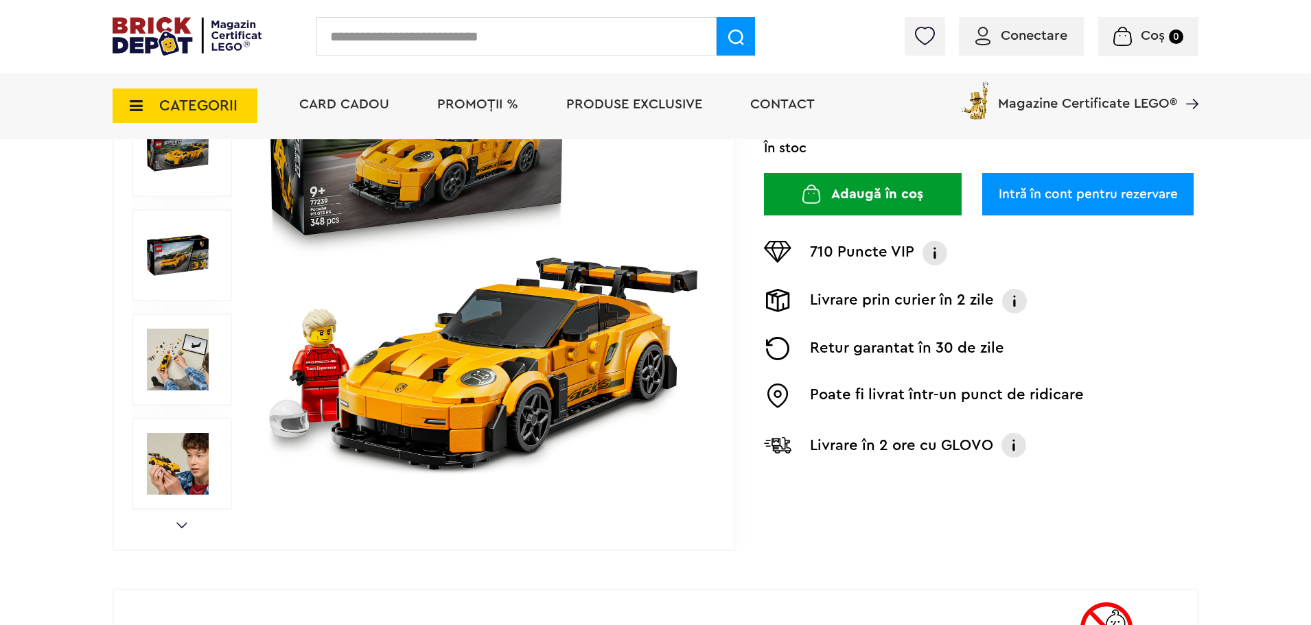
click at [174, 367] on img at bounding box center [178, 360] width 62 height 62
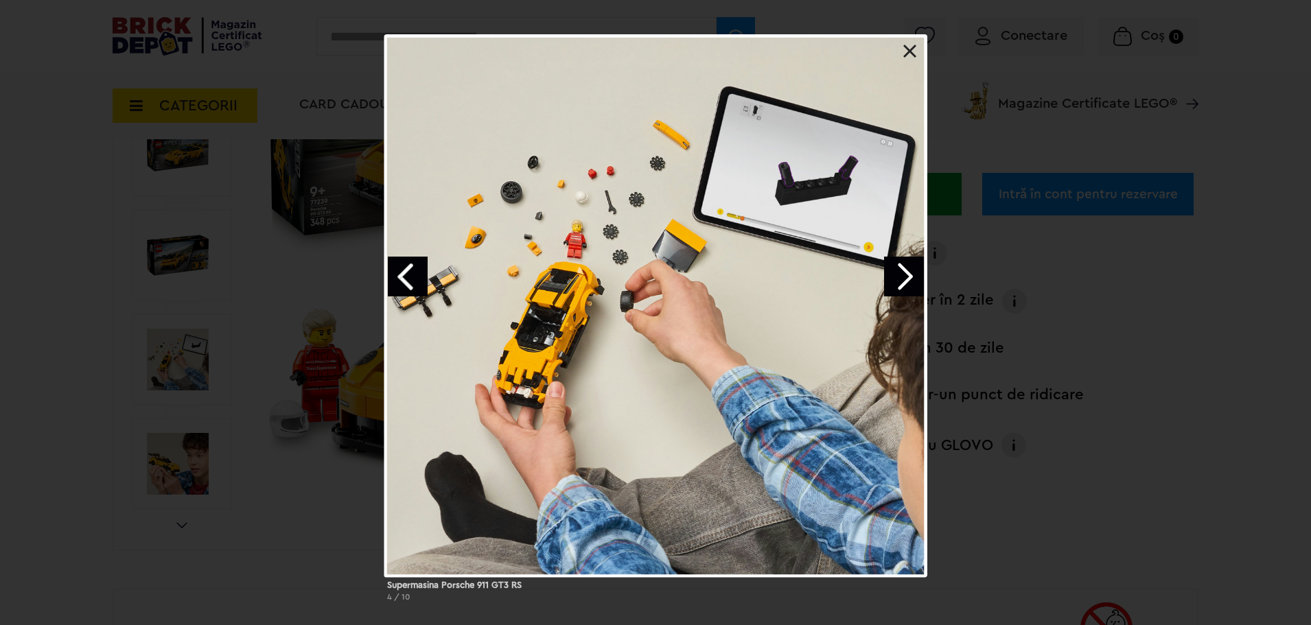
click at [905, 276] on link "Next image" at bounding box center [904, 277] width 40 height 40
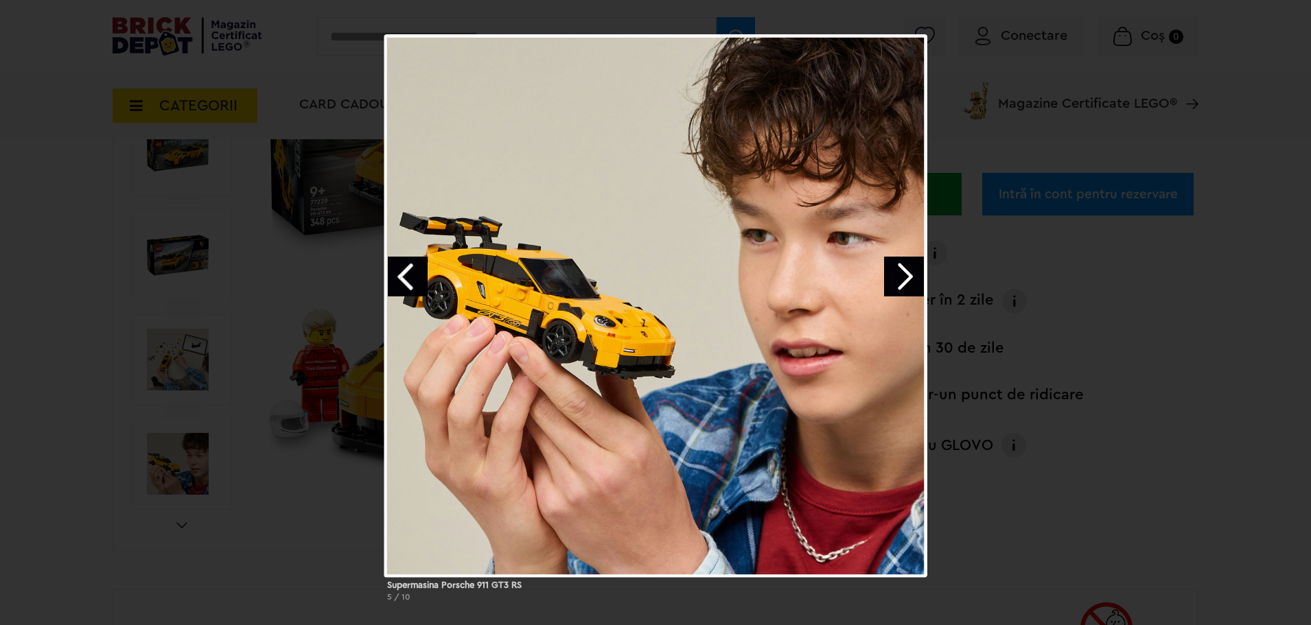
click at [972, 289] on div "Supermasina Porsche 911 GT3 RS 5 / 10" at bounding box center [655, 323] width 1311 height 579
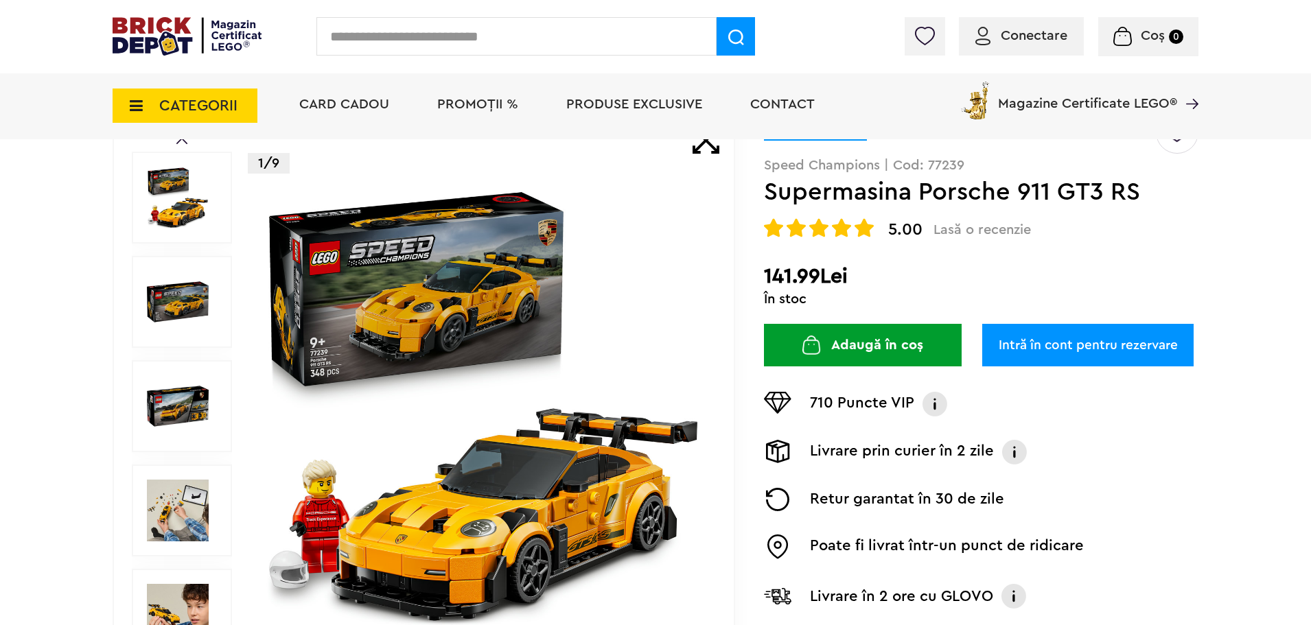
scroll to position [137, 0]
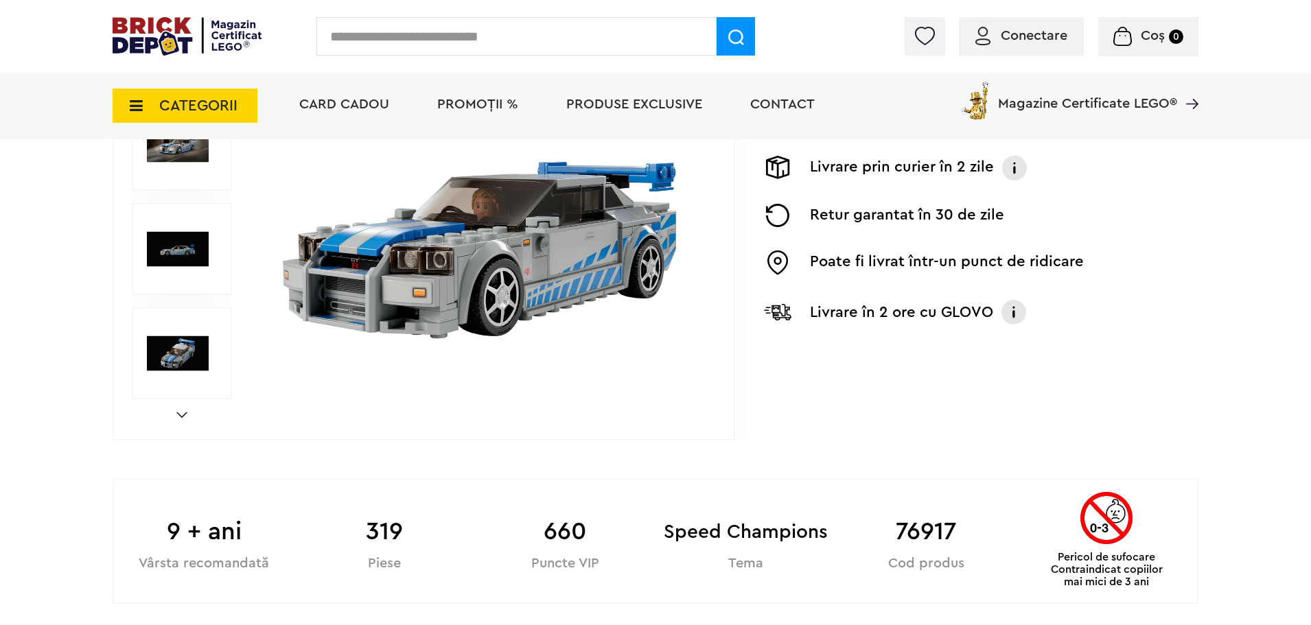
scroll to position [412, 0]
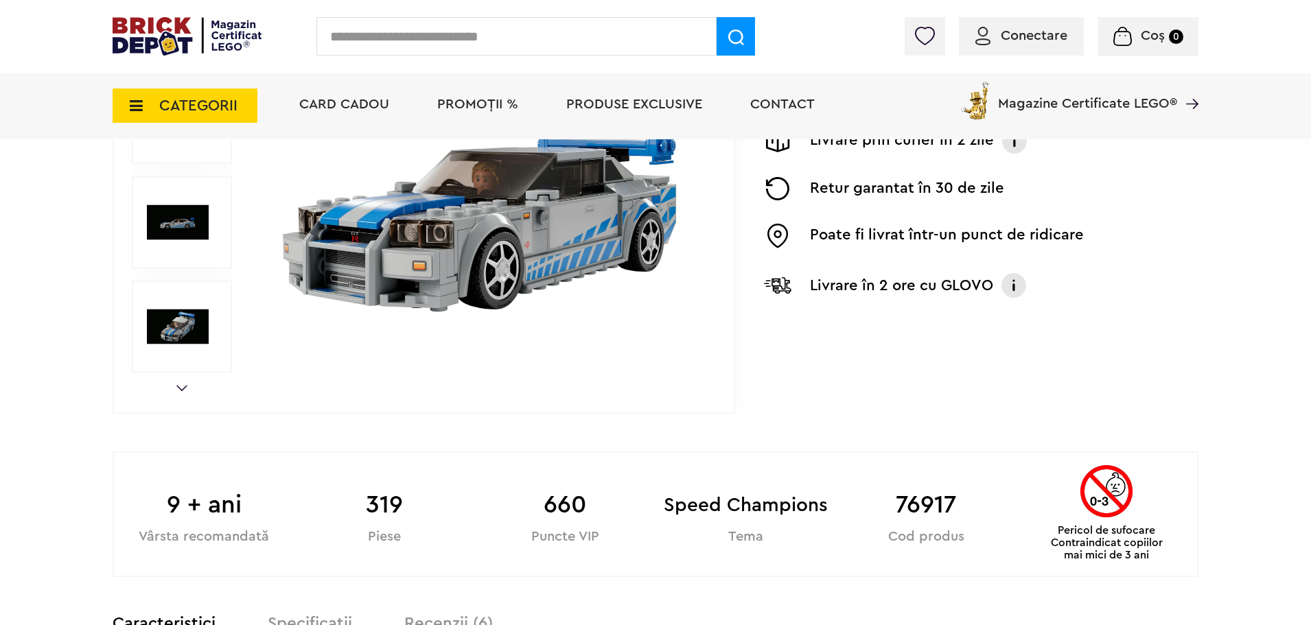
click at [199, 404] on div "Prev Next 1/14" at bounding box center [424, 118] width 623 height 591
click at [187, 386] on div "Prev Next 1/14" at bounding box center [424, 118] width 623 height 591
click at [180, 387] on link "Next" at bounding box center [181, 388] width 11 height 6
click at [184, 342] on img at bounding box center [178, 327] width 62 height 62
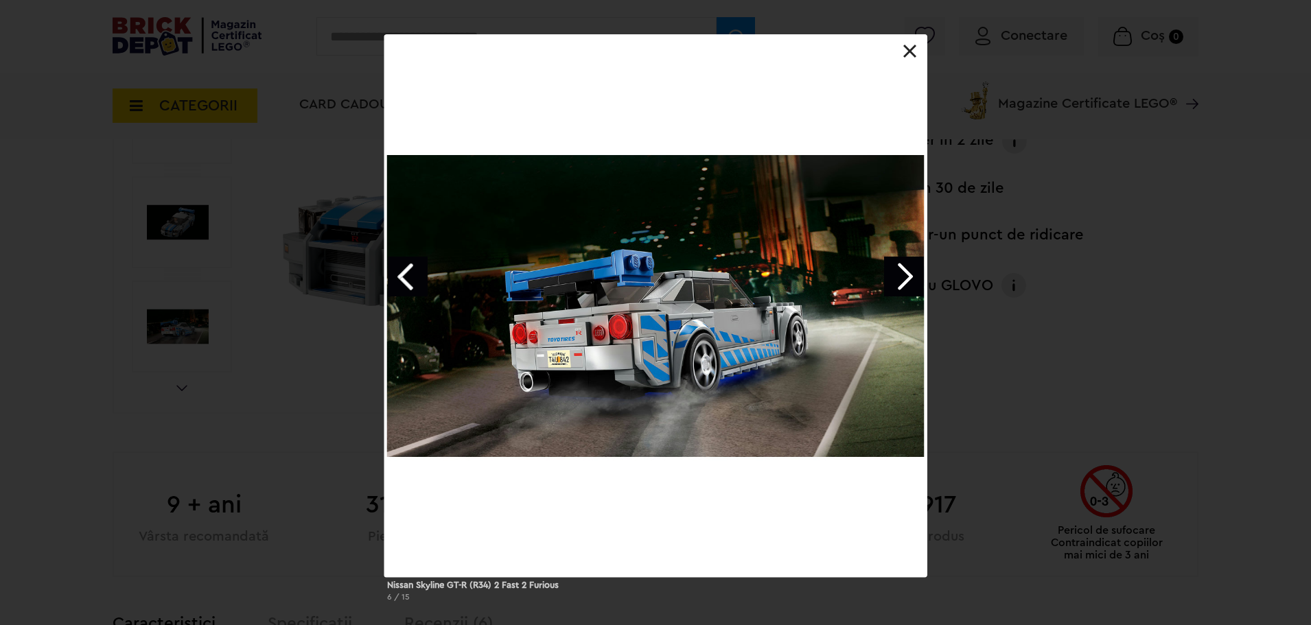
click at [191, 347] on div "Nissan Skyline GT-R (R34) 2 Fast 2 Furious 6 / 15" at bounding box center [655, 323] width 1311 height 579
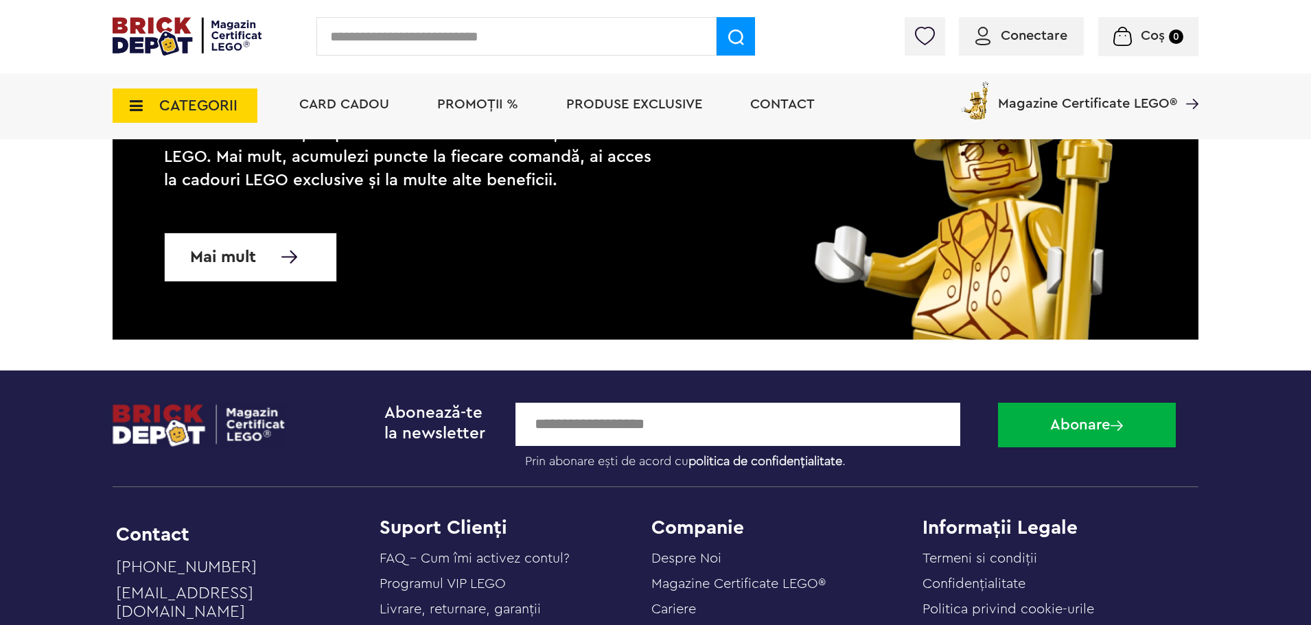
scroll to position [3569, 0]
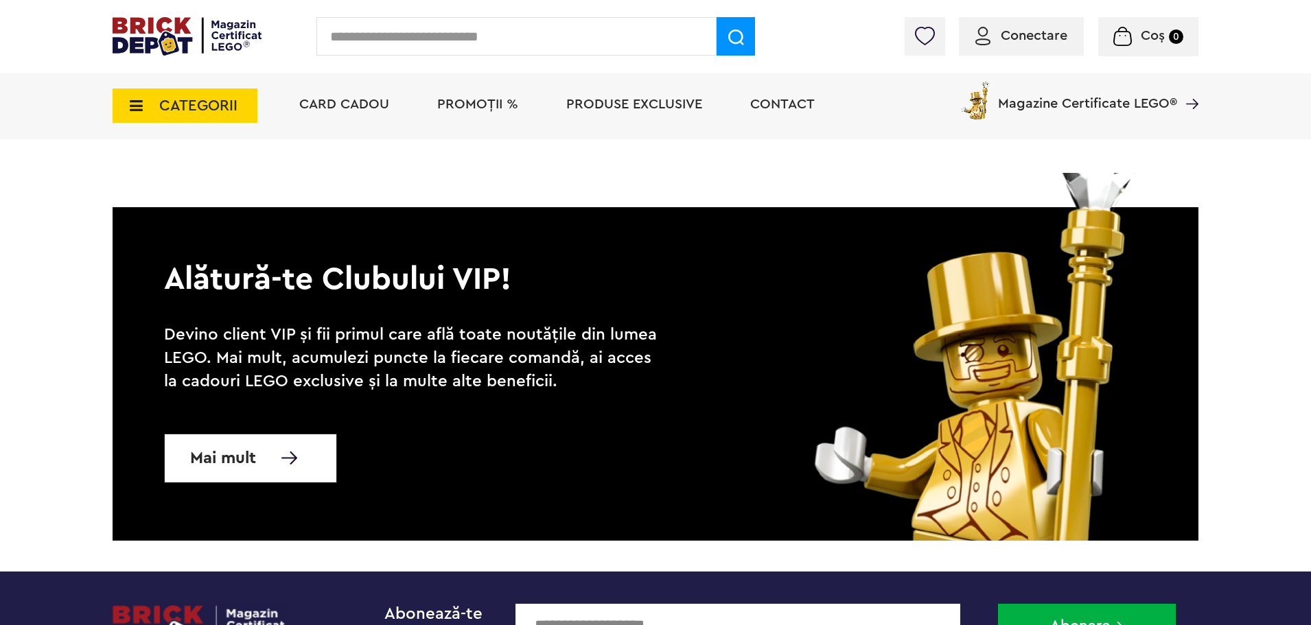
click at [248, 465] on span "Mai mult" at bounding box center [223, 459] width 66 height 14
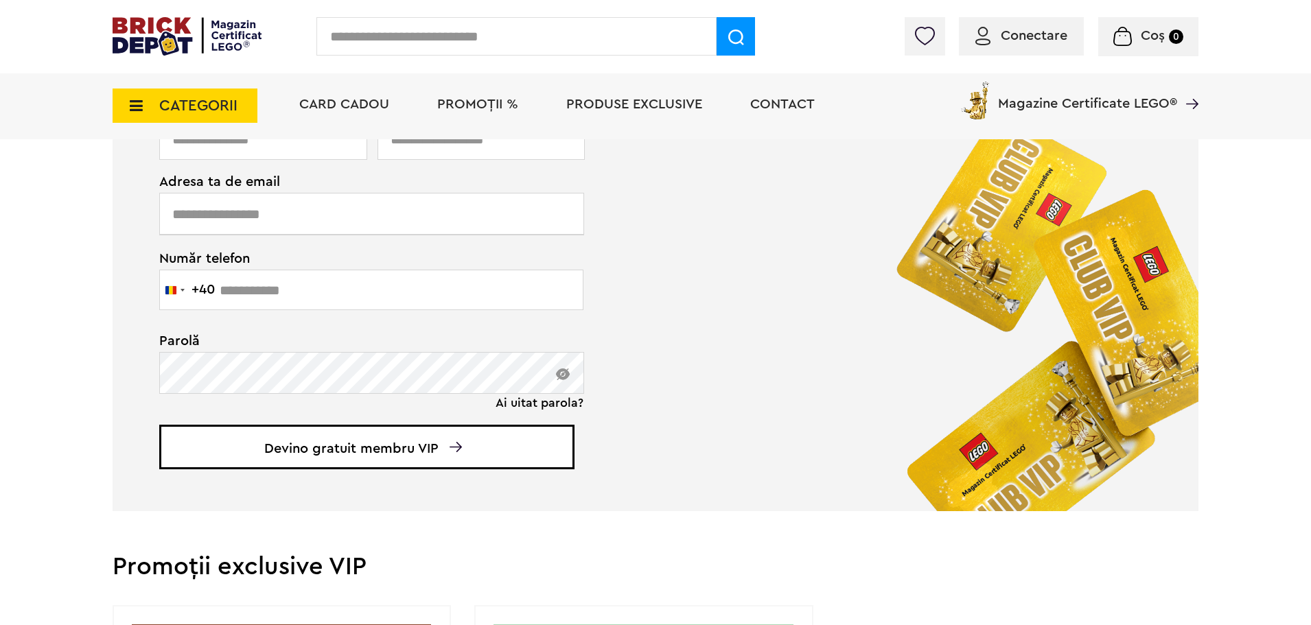
scroll to position [961, 0]
